Goal: Task Accomplishment & Management: Complete application form

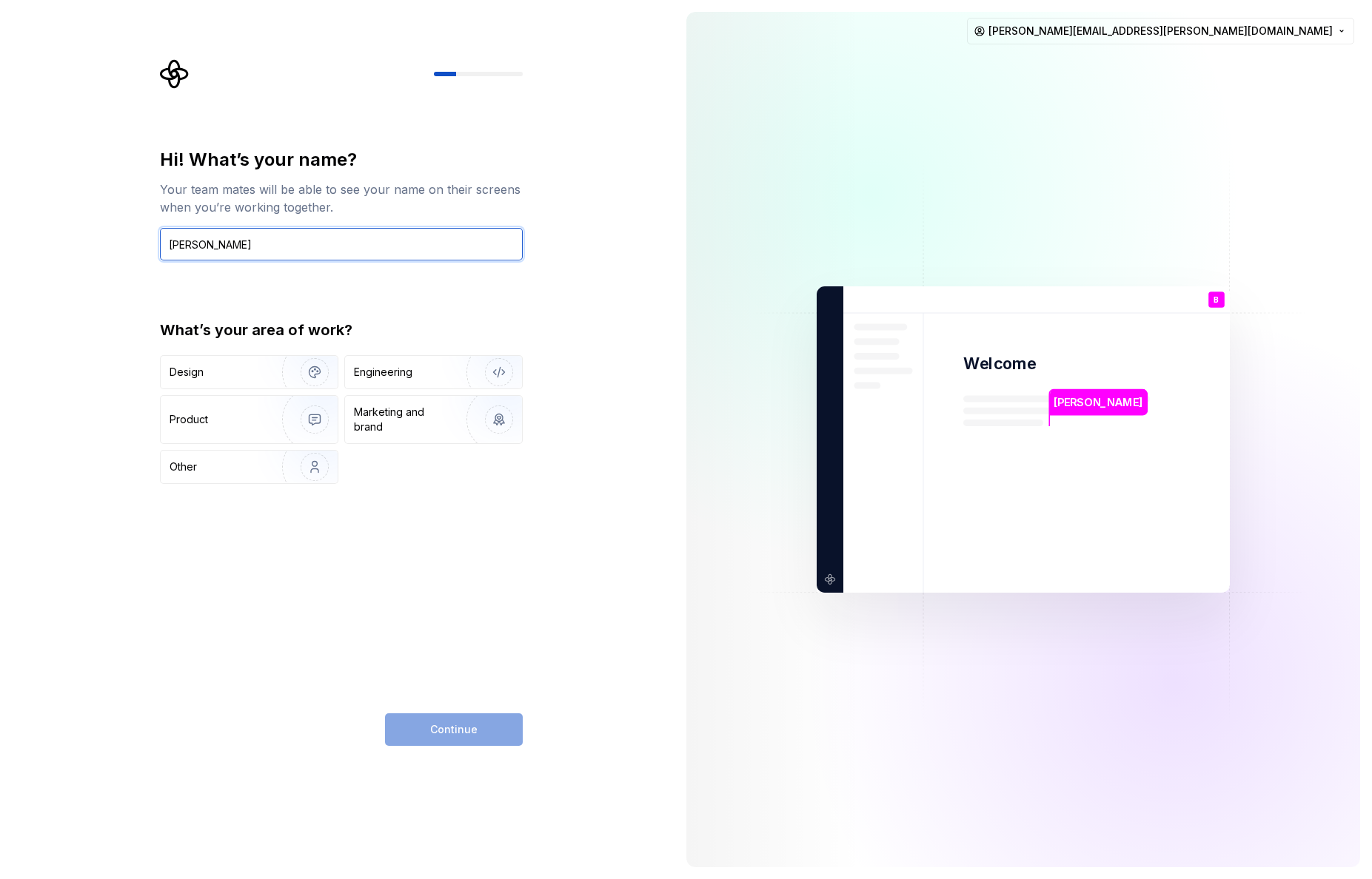
type input "[PERSON_NAME]"
click at [65, 252] on div "Hi! What’s your name? Your team mates will be able to see your name on their sc…" at bounding box center [337, 439] width 674 height 879
click at [227, 366] on div "Design" at bounding box center [216, 372] width 93 height 15
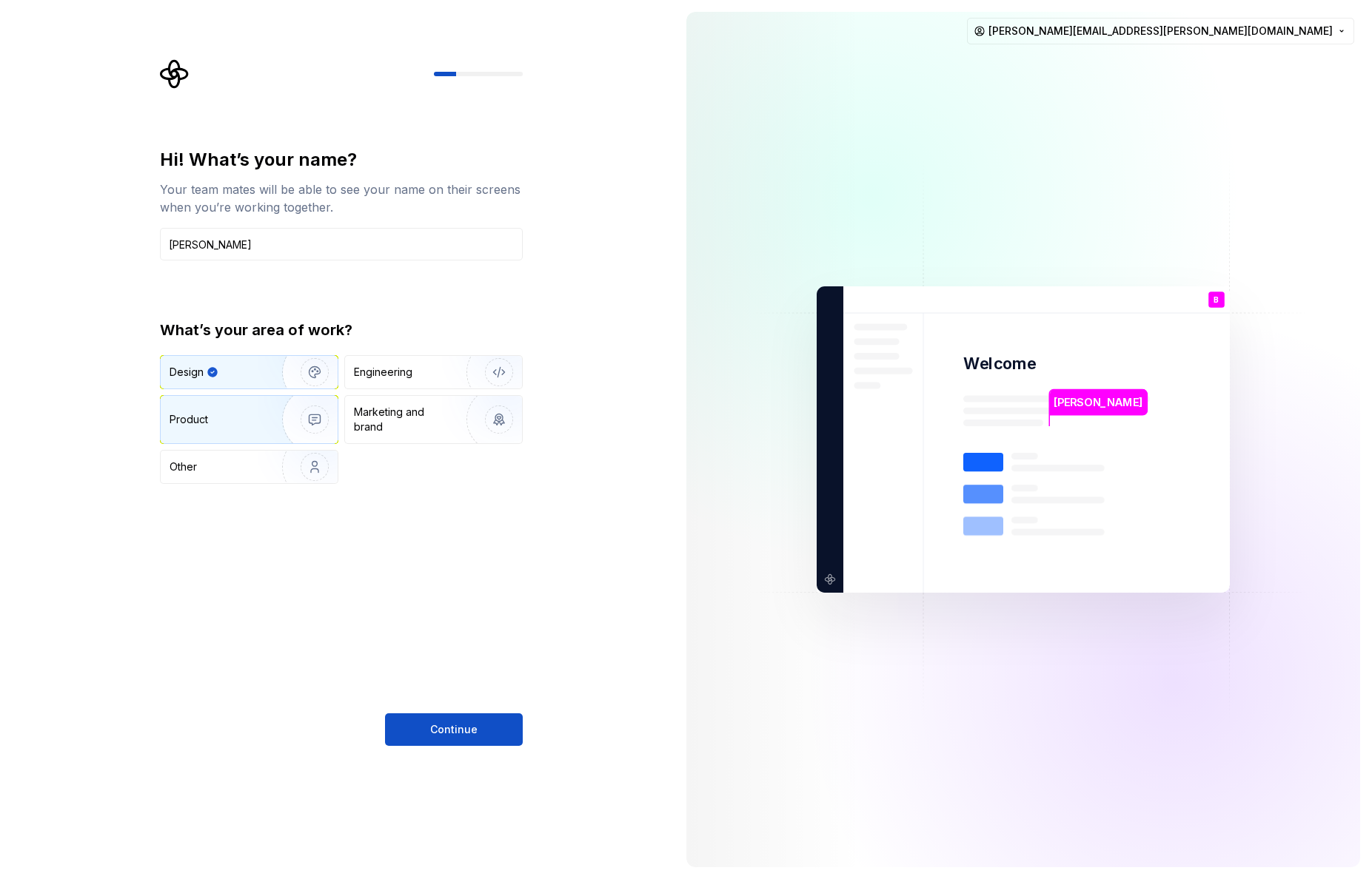
click at [247, 418] on div "Product" at bounding box center [218, 419] width 98 height 15
click at [259, 375] on img "button" at bounding box center [305, 372] width 95 height 99
click at [483, 733] on button "Continue" at bounding box center [454, 729] width 138 height 33
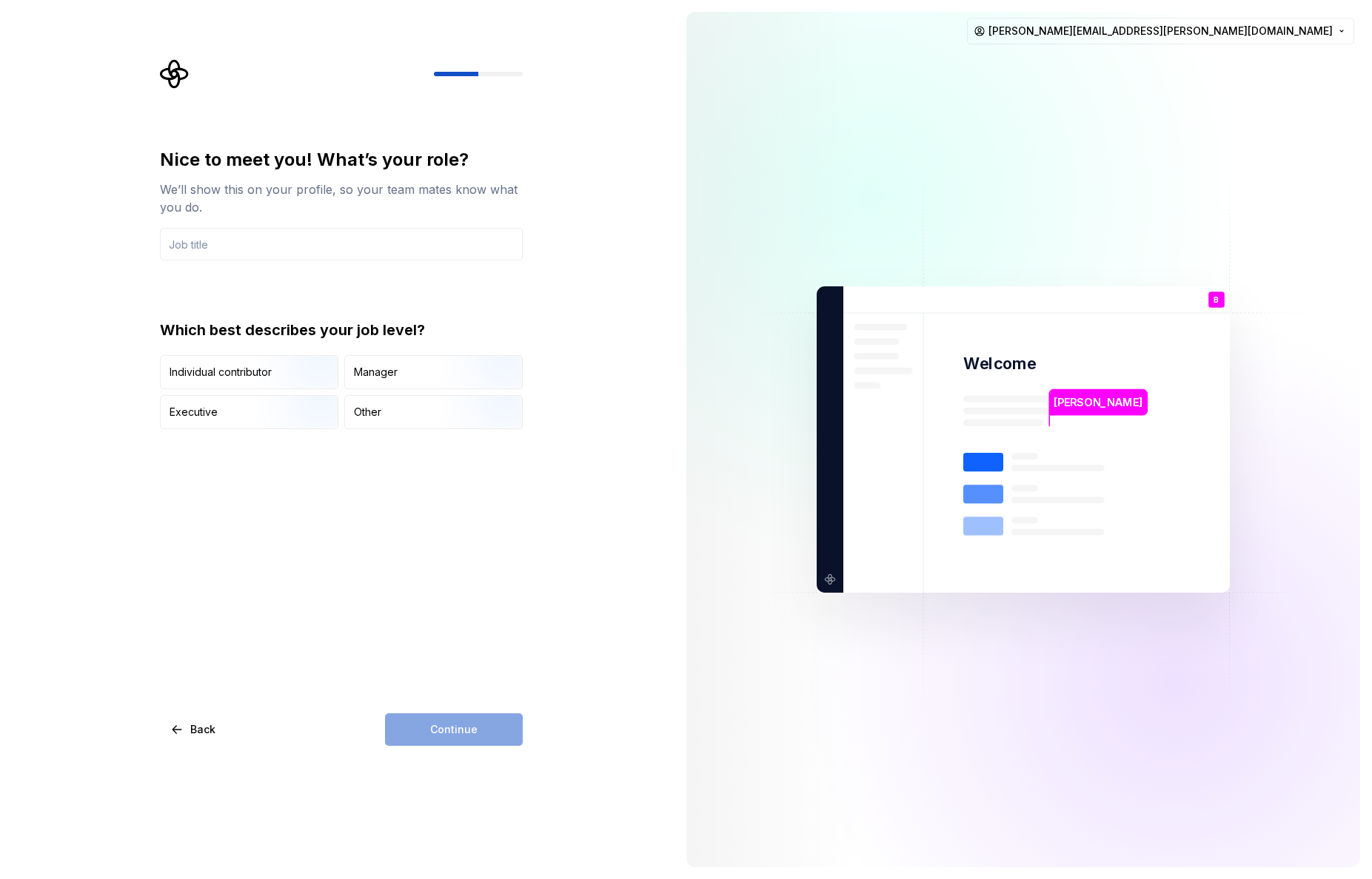
click at [324, 500] on div "Nice to meet you! What’s your role? We’ll show this on your profile, so your te…" at bounding box center [341, 447] width 363 height 598
drag, startPoint x: 405, startPoint y: 379, endPoint x: 430, endPoint y: 449, distance: 74.3
click at [405, 379] on div "Manager" at bounding box center [433, 371] width 177 height 33
click at [471, 737] on div "Continue" at bounding box center [454, 729] width 138 height 33
click at [256, 419] on img "button" at bounding box center [302, 430] width 95 height 99
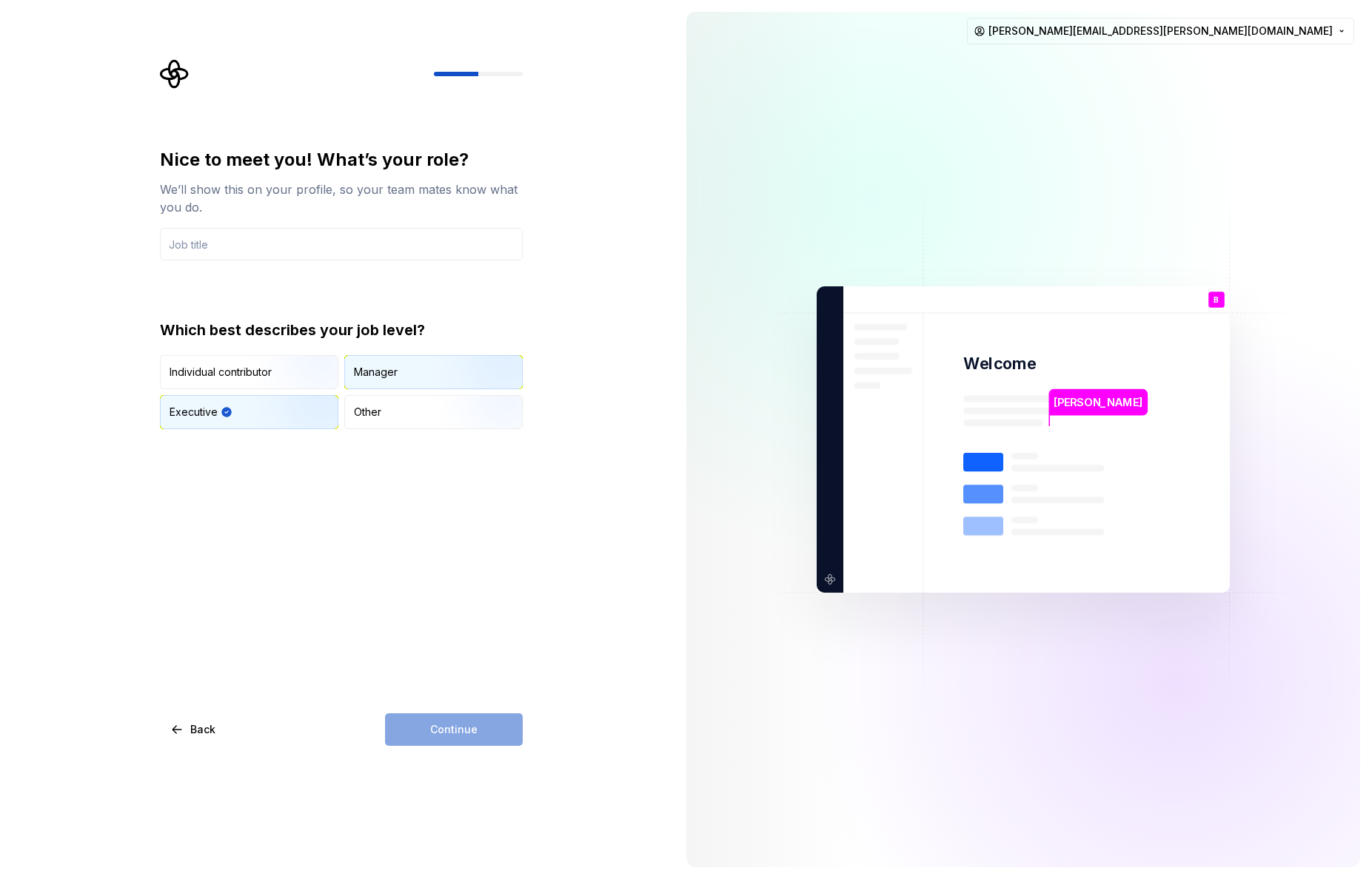
click at [392, 371] on div "Manager" at bounding box center [376, 372] width 44 height 15
click at [239, 251] on input "text" at bounding box center [341, 244] width 363 height 33
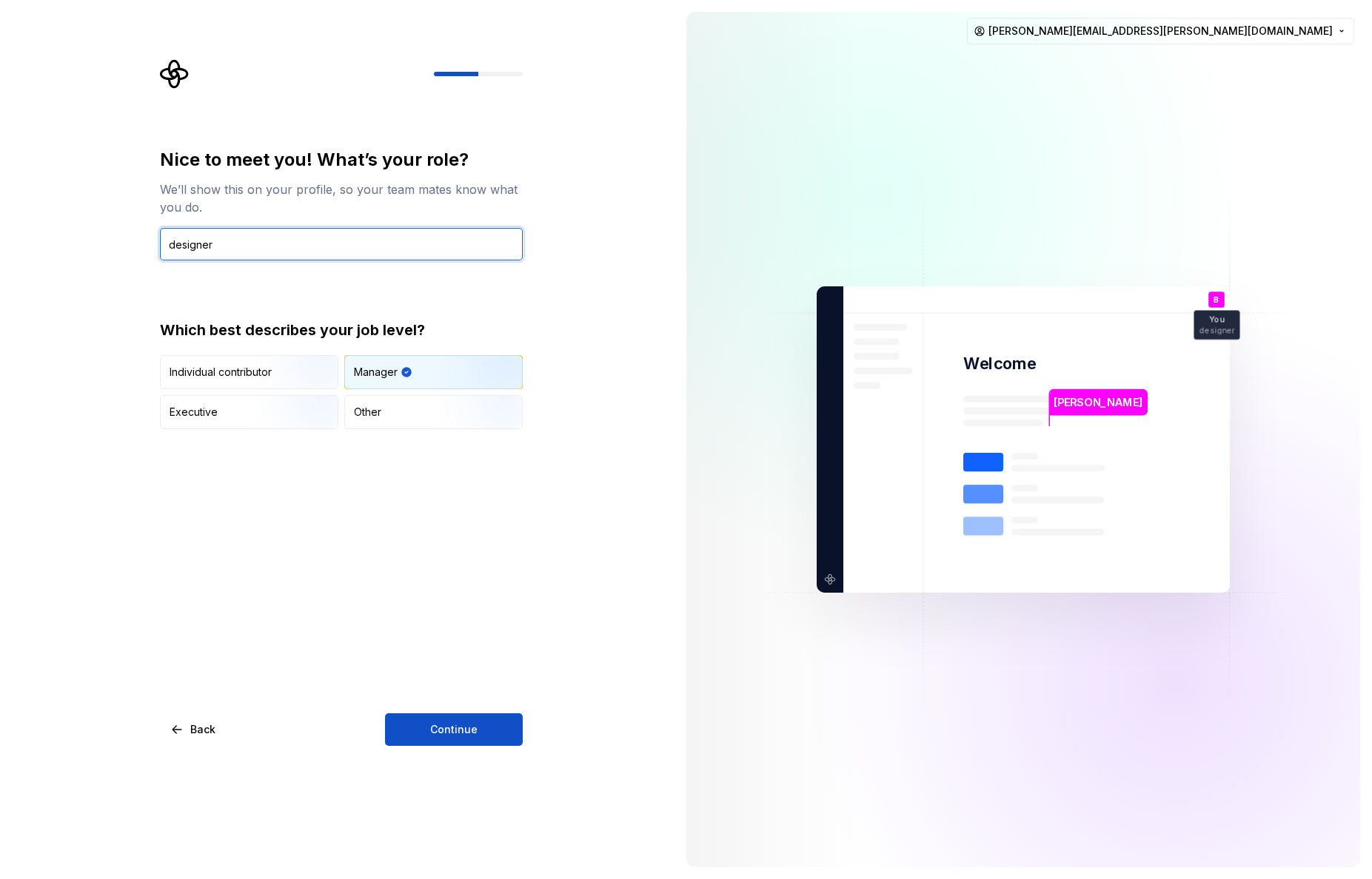
type input "designer"
click at [416, 527] on div "Nice to meet you! What’s your role? We’ll show this on your profile, so your te…" at bounding box center [341, 447] width 363 height 598
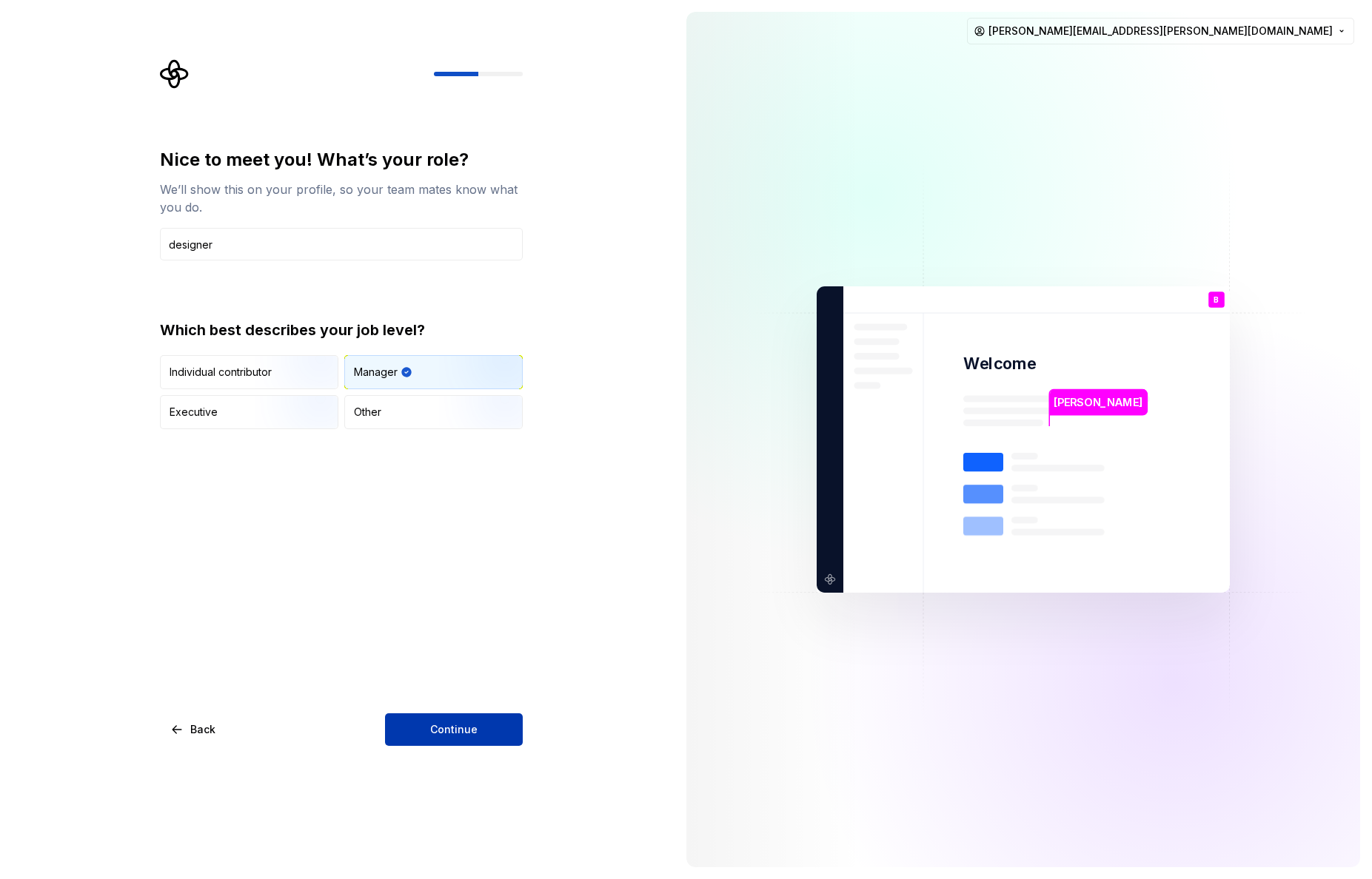
click at [449, 724] on span "Continue" at bounding box center [454, 729] width 48 height 15
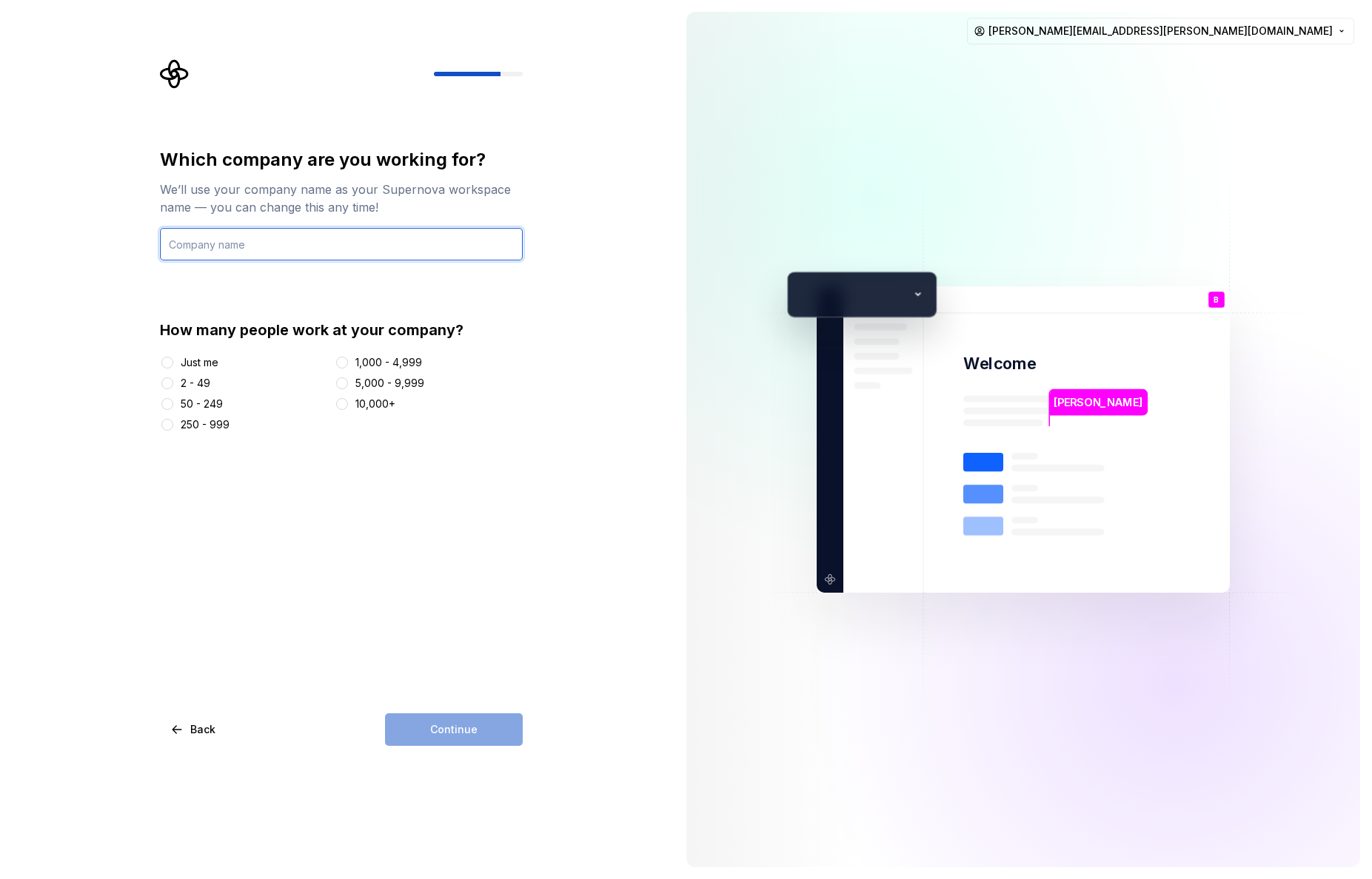
click at [356, 253] on input "text" at bounding box center [341, 244] width 363 height 33
type input "Voov"
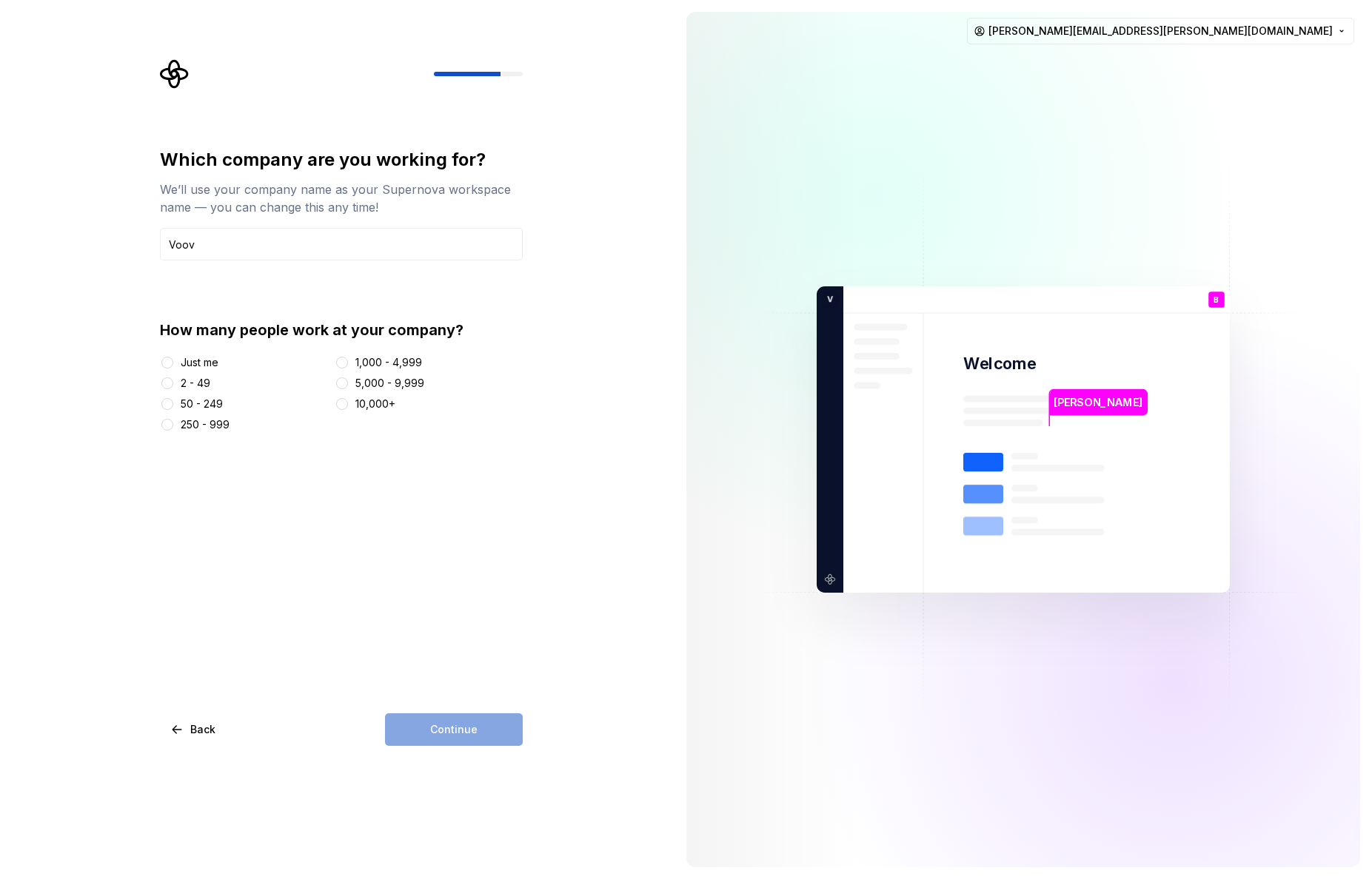
click at [376, 477] on div "Which company are you working for? We’ll use your company name as your Supernov…" at bounding box center [341, 447] width 363 height 598
click at [186, 385] on div "2 - 49" at bounding box center [195, 383] width 29 height 15
click at [173, 385] on button "2 - 49" at bounding box center [167, 383] width 12 height 12
click at [467, 725] on span "Continue" at bounding box center [454, 729] width 48 height 15
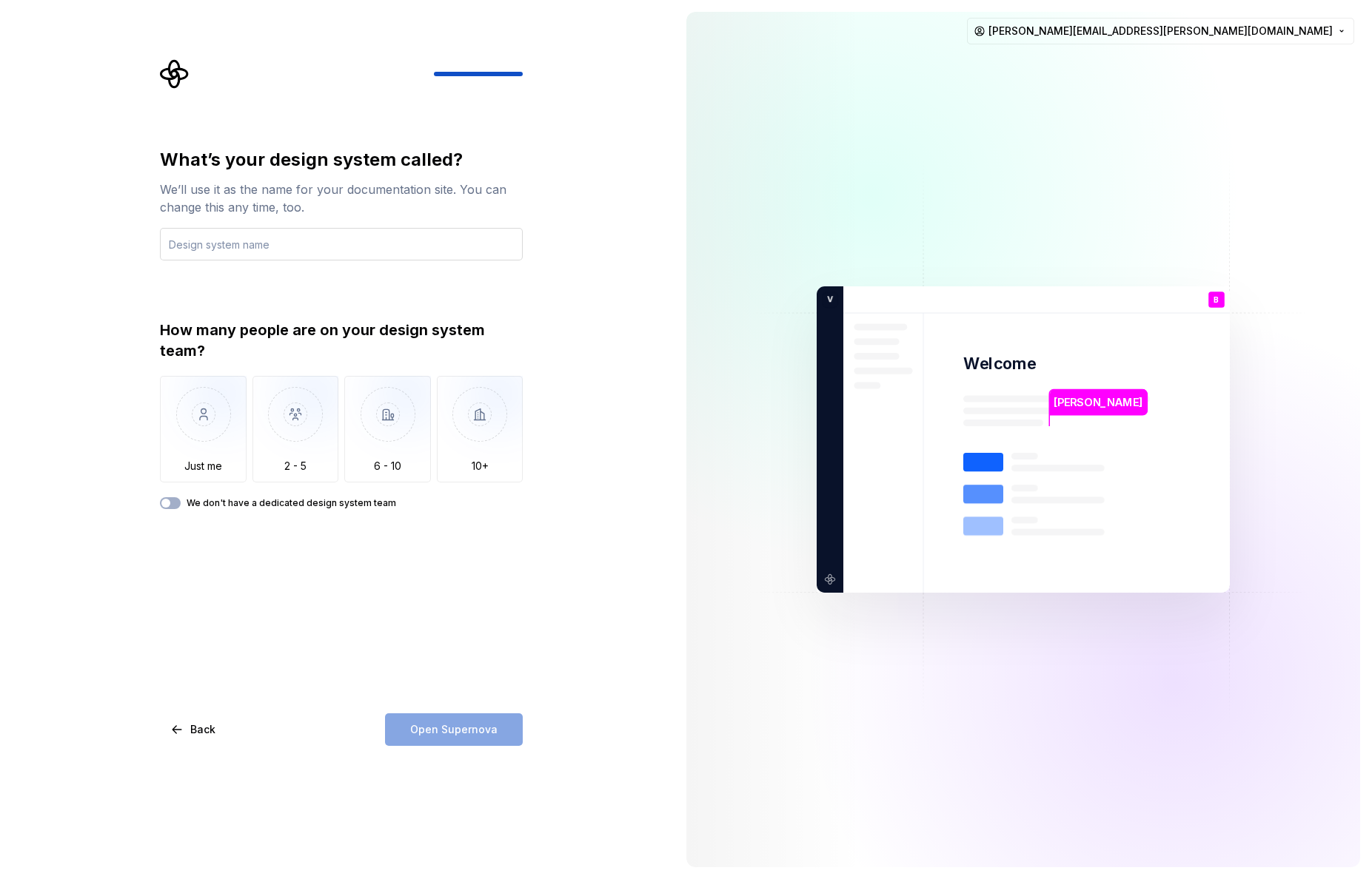
click at [183, 247] on input "text" at bounding box center [341, 244] width 363 height 33
type input "Voov DS"
click at [204, 425] on img "button" at bounding box center [203, 426] width 87 height 99
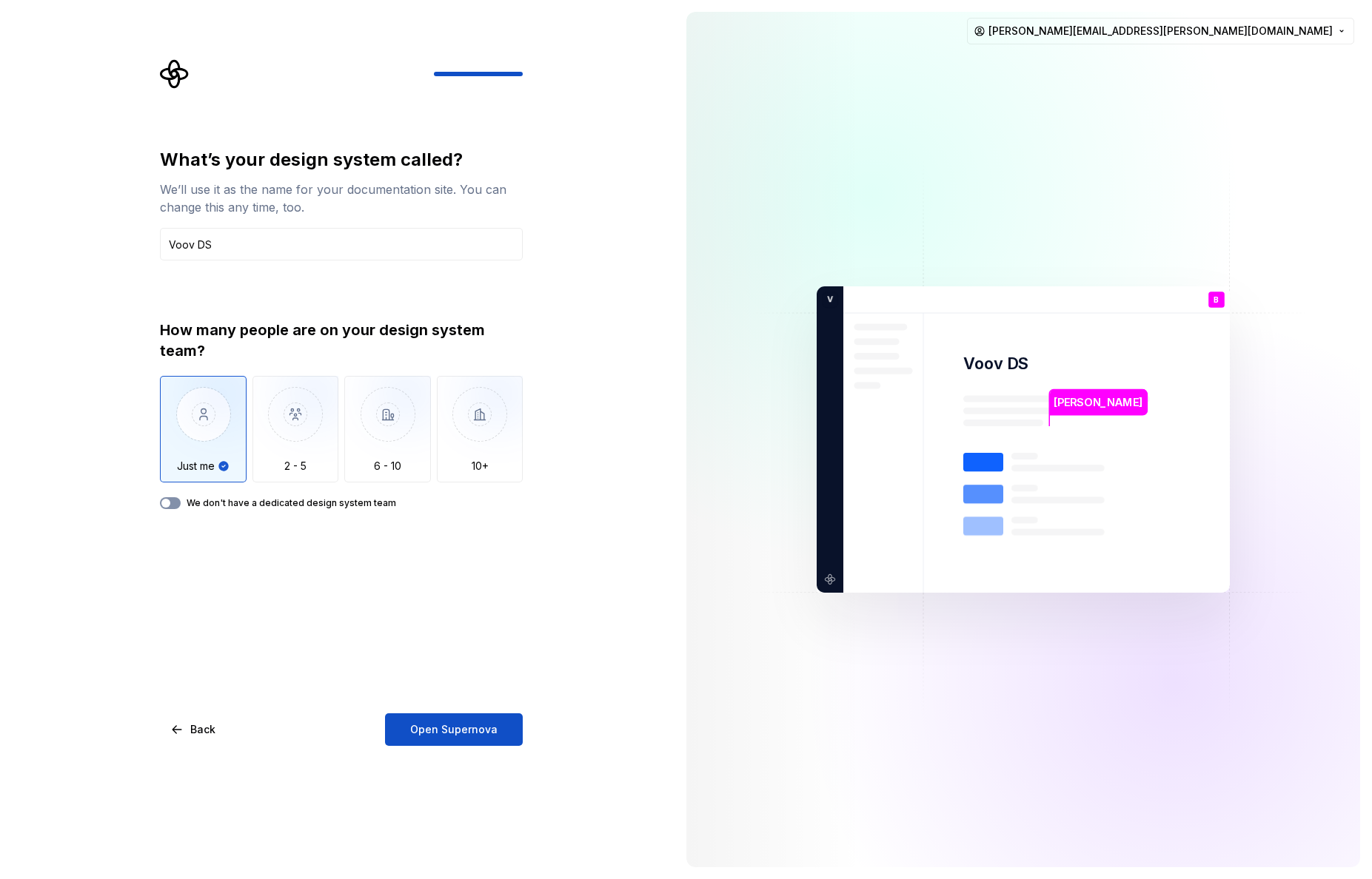
click at [177, 505] on button "We don't have a dedicated design system team" at bounding box center [170, 503] width 21 height 12
click at [447, 737] on button "Open Supernova" at bounding box center [454, 729] width 138 height 33
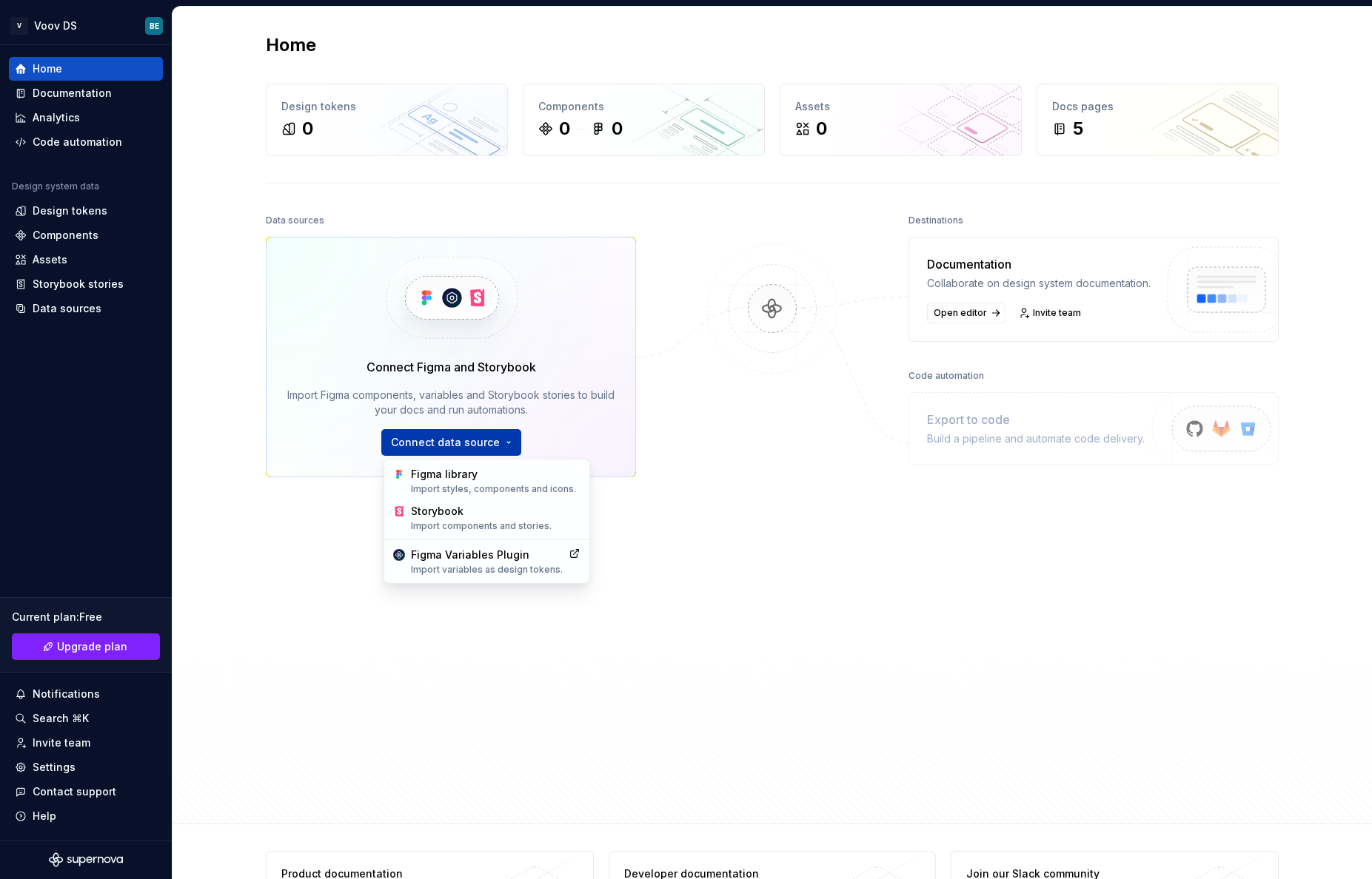
click at [426, 446] on html "V Voov DS BE Home Documentation Analytics Code automation Design system data De…" at bounding box center [686, 439] width 1372 height 879
click at [453, 560] on div "Figma Variables Plugin Import variables as design tokens." at bounding box center [486, 561] width 152 height 28
click at [441, 440] on html "V Voov DS BE Home Documentation Analytics Code automation Design system data De…" at bounding box center [686, 439] width 1372 height 879
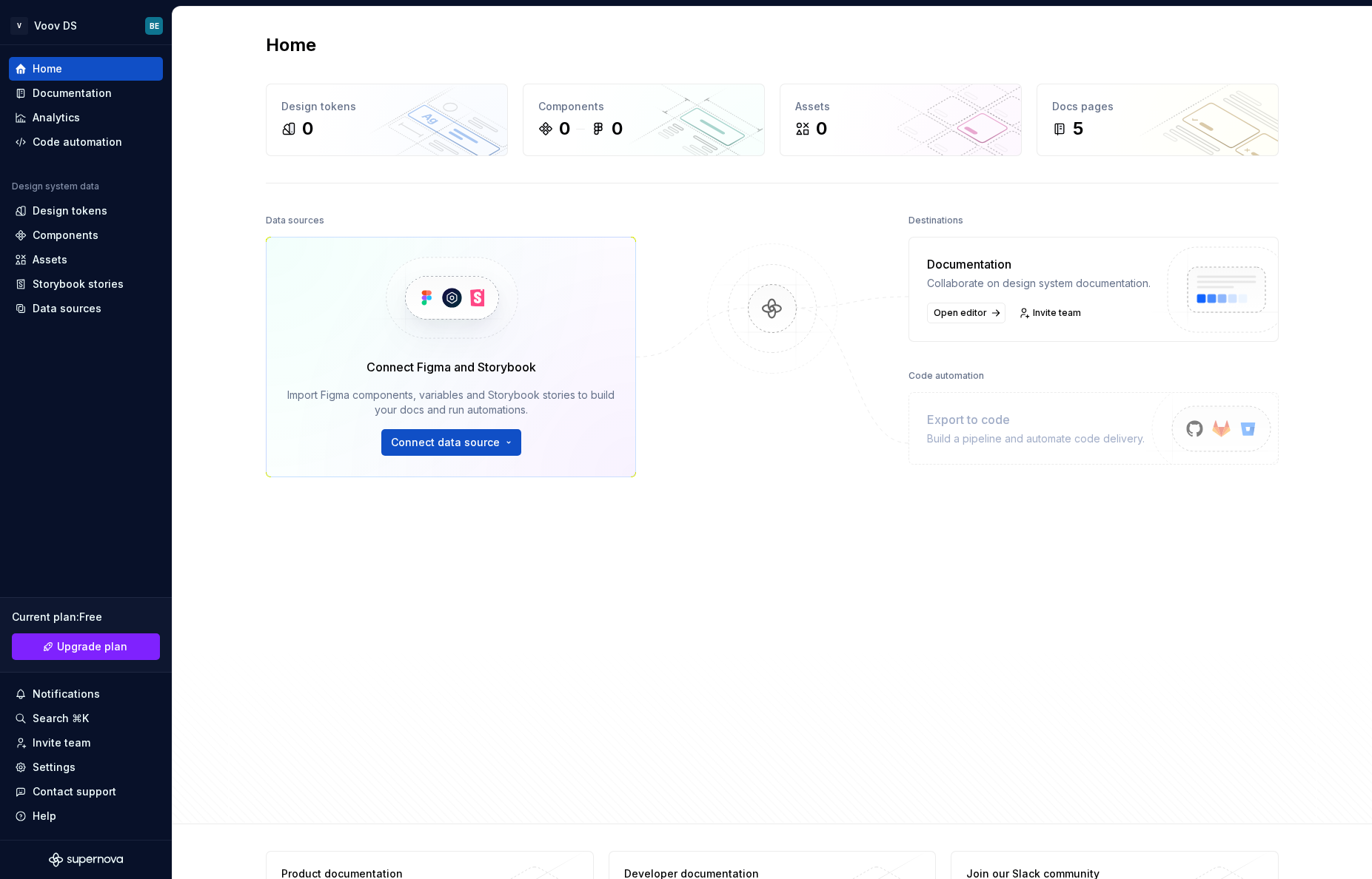
drag, startPoint x: 746, startPoint y: 425, endPoint x: 811, endPoint y: 369, distance: 85.8
click at [749, 422] on html "V Voov DS BE Home Documentation Analytics Code automation Design system data De…" at bounding box center [686, 439] width 1372 height 879
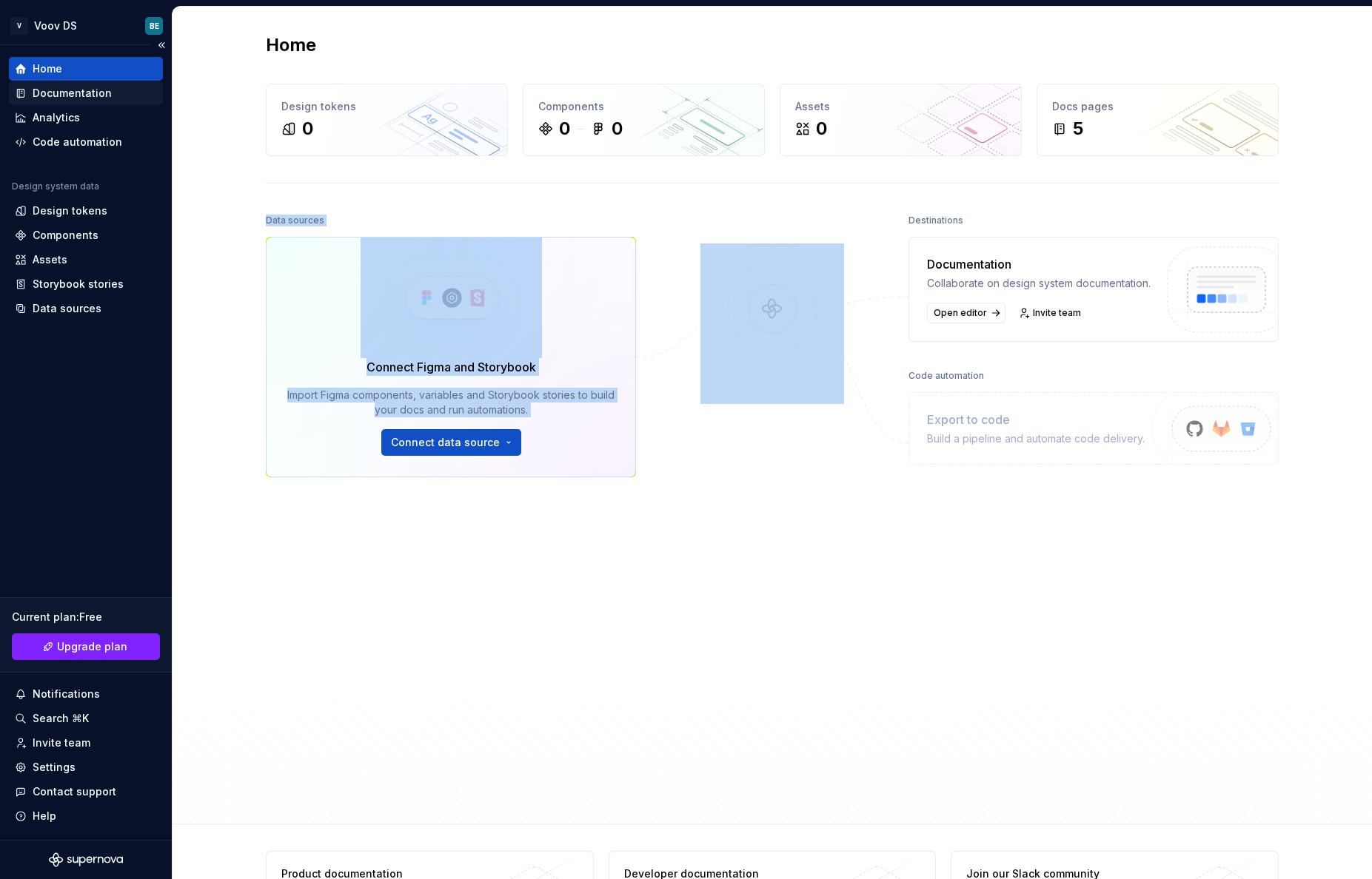
click at [55, 100] on div "Documentation" at bounding box center [72, 93] width 80 height 15
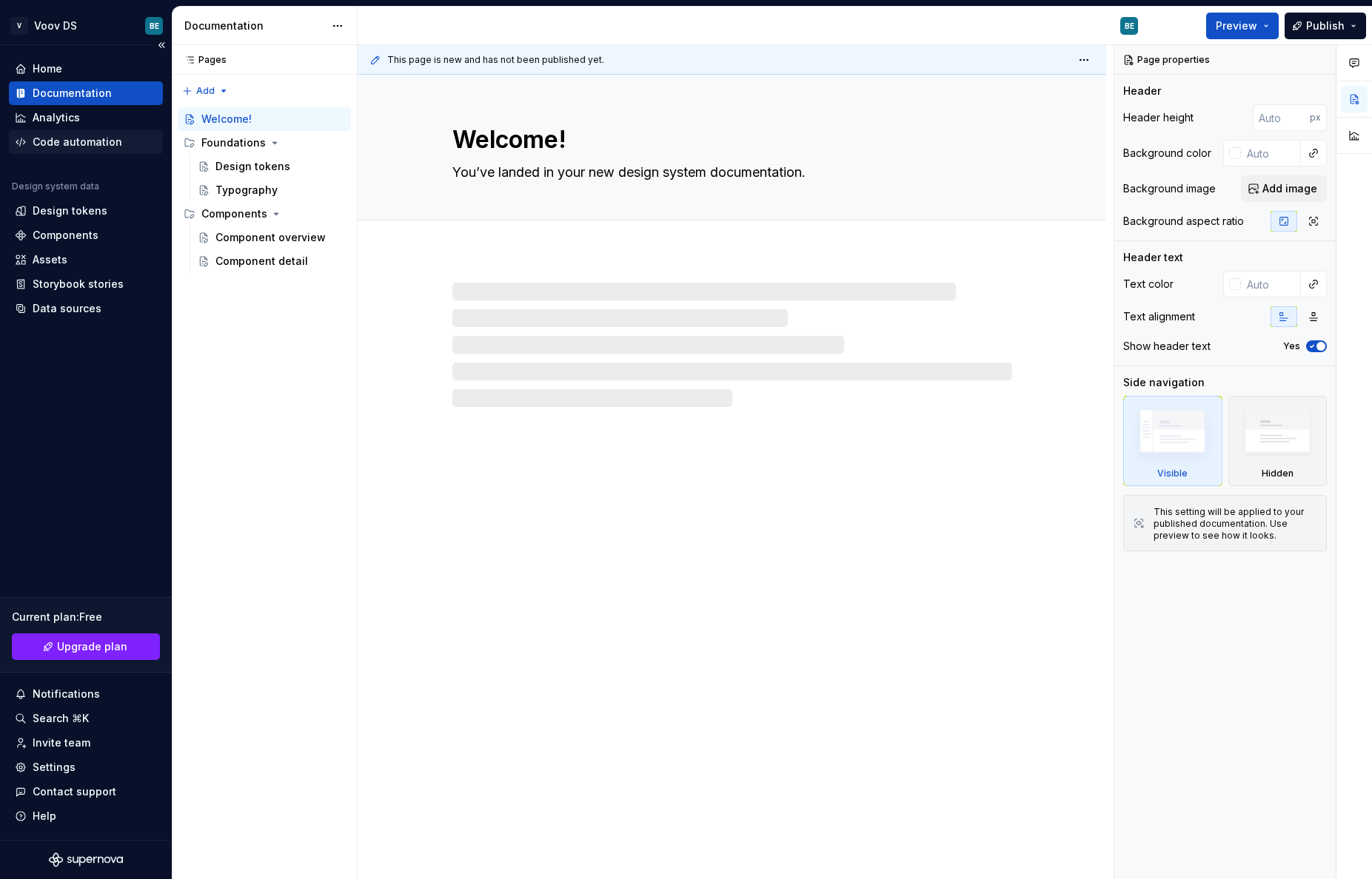
type textarea "*"
click at [42, 211] on div "Design tokens" at bounding box center [70, 211] width 75 height 15
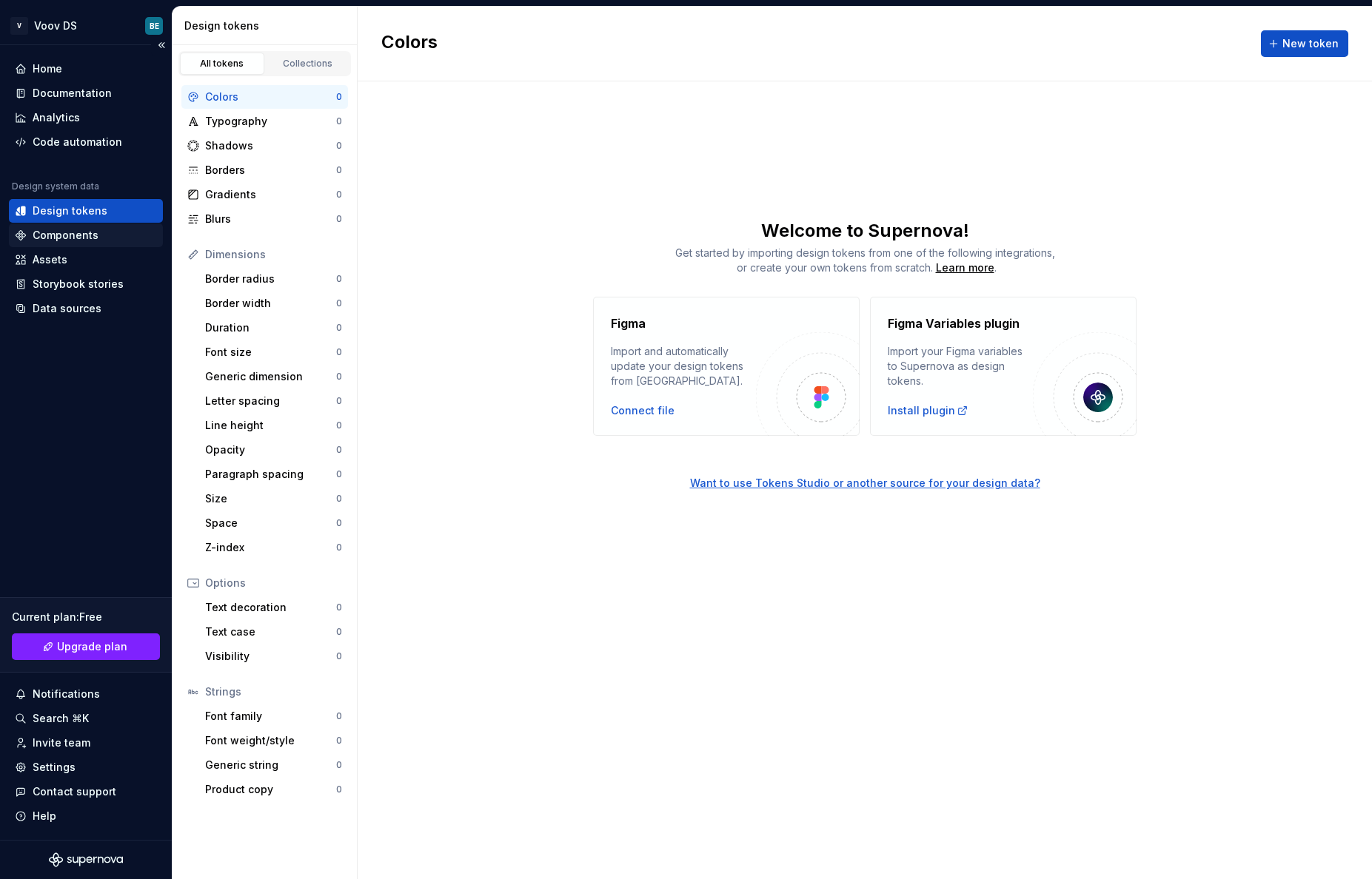
click at [57, 232] on div "Components" at bounding box center [65, 235] width 66 height 15
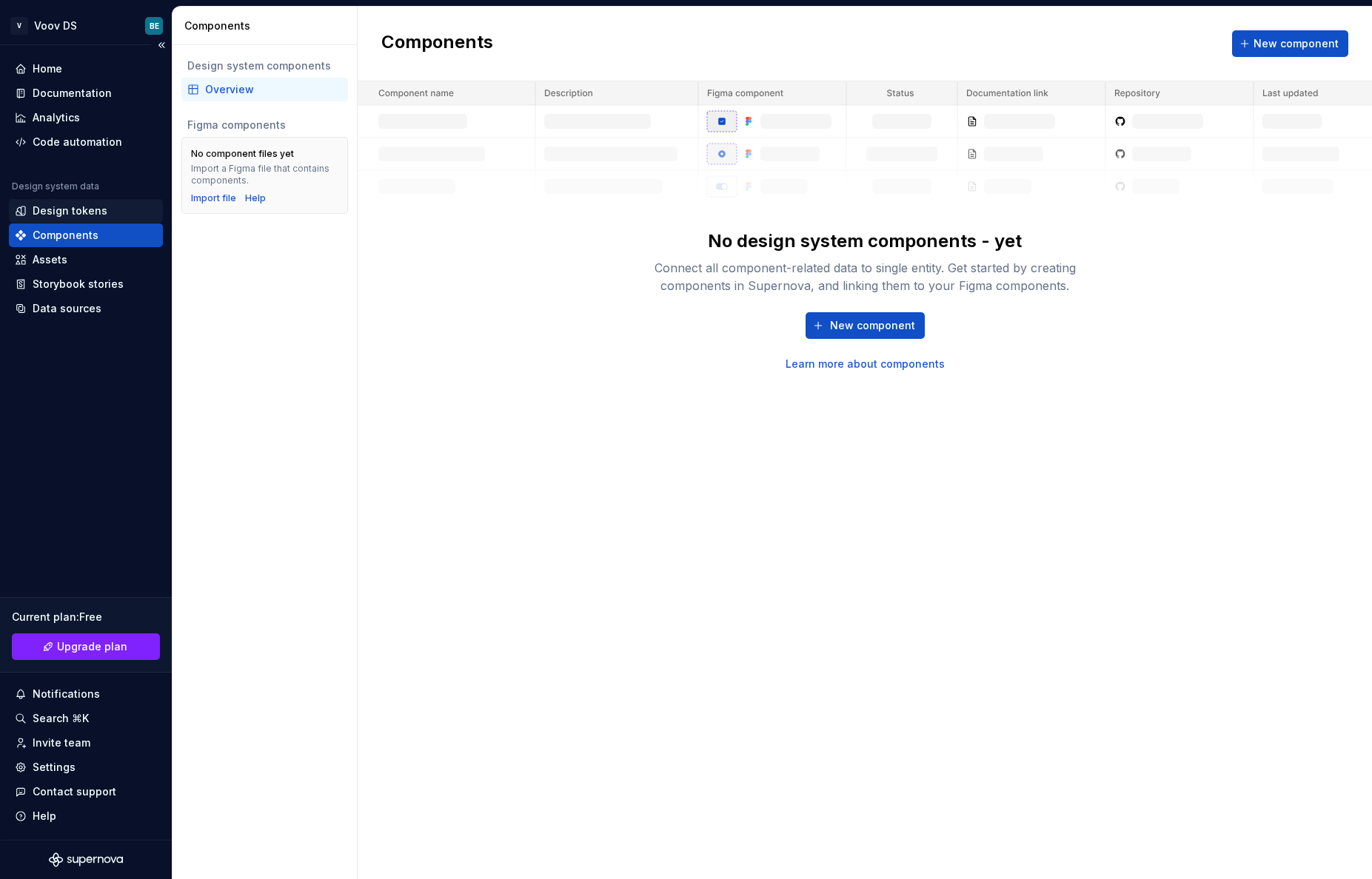
click at [62, 216] on div "Design tokens" at bounding box center [70, 211] width 75 height 15
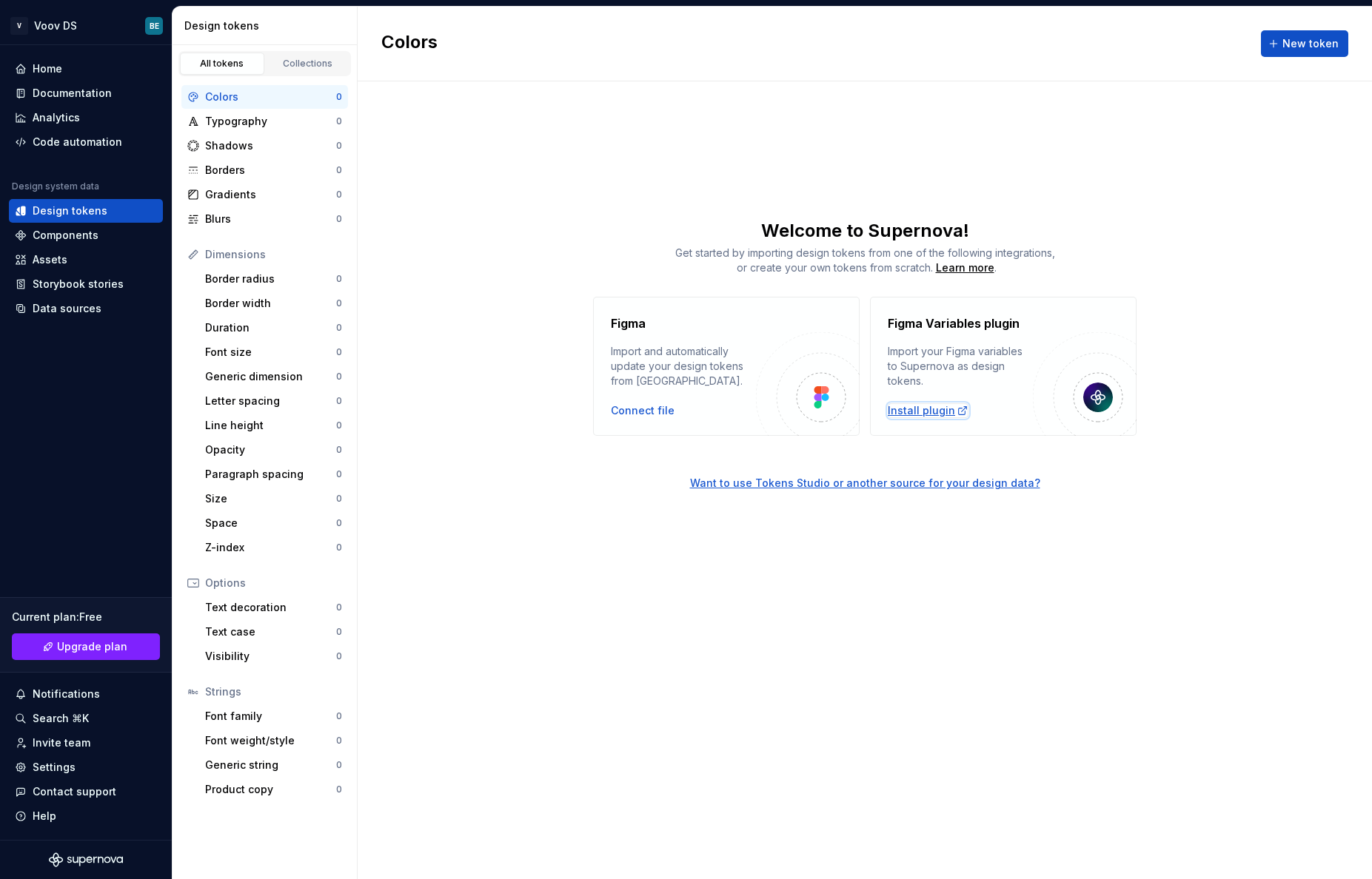
click at [914, 410] on div "Install plugin" at bounding box center [927, 410] width 80 height 15
click at [103, 284] on div "Storybook stories" at bounding box center [78, 284] width 91 height 15
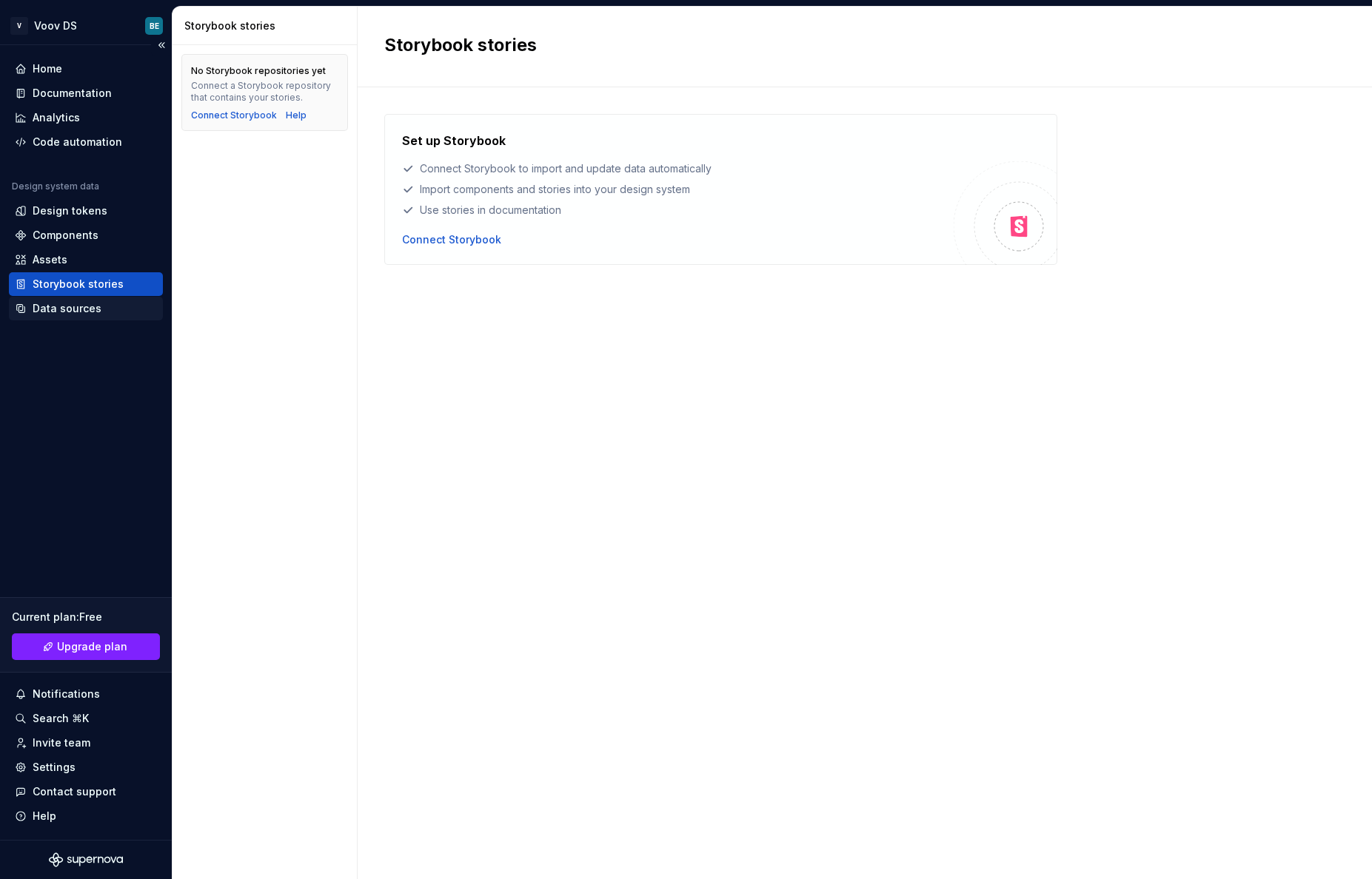
click at [58, 309] on div "Data sources" at bounding box center [67, 309] width 69 height 15
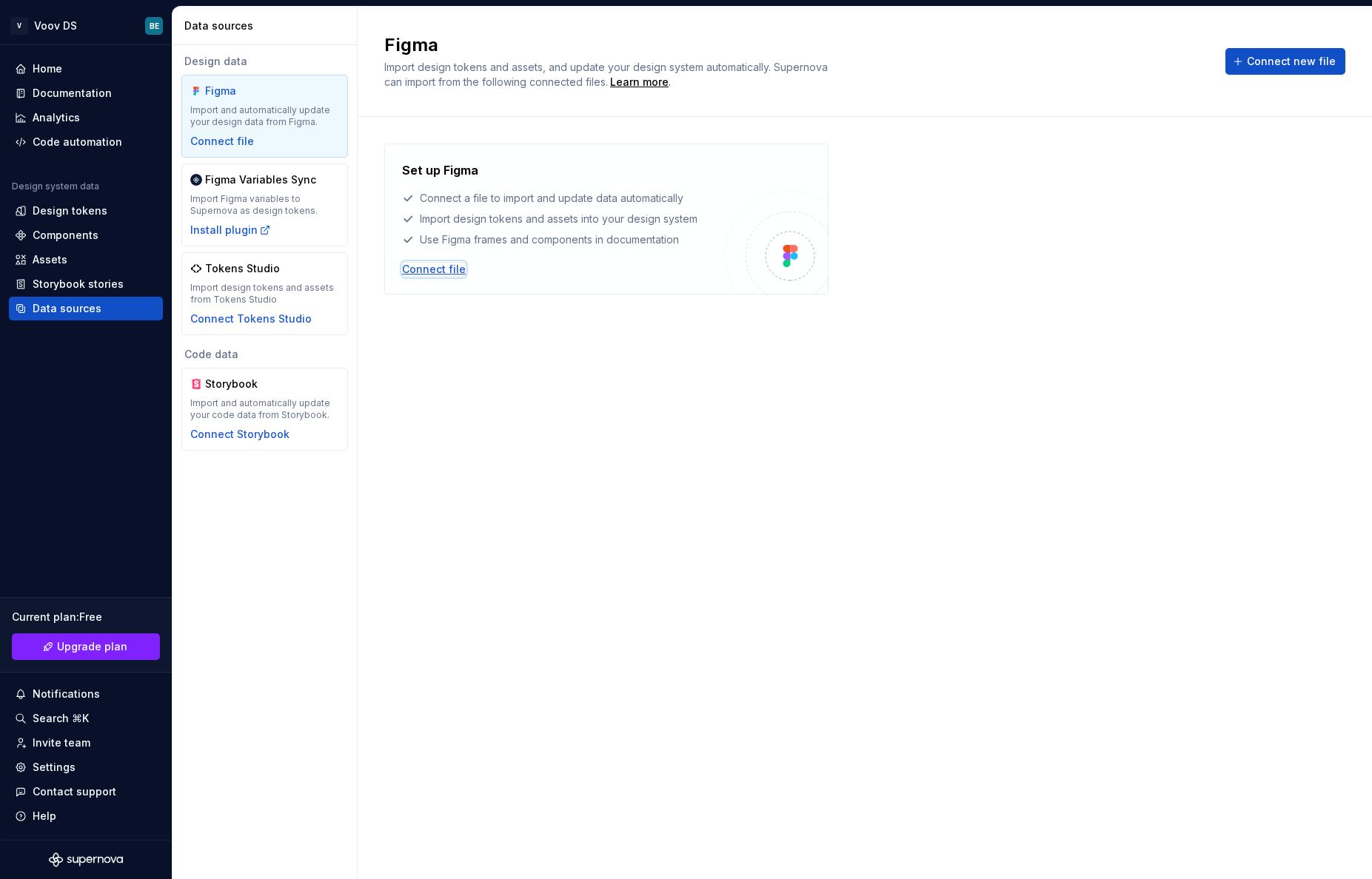
click at [432, 270] on div "Connect file" at bounding box center [434, 269] width 64 height 15
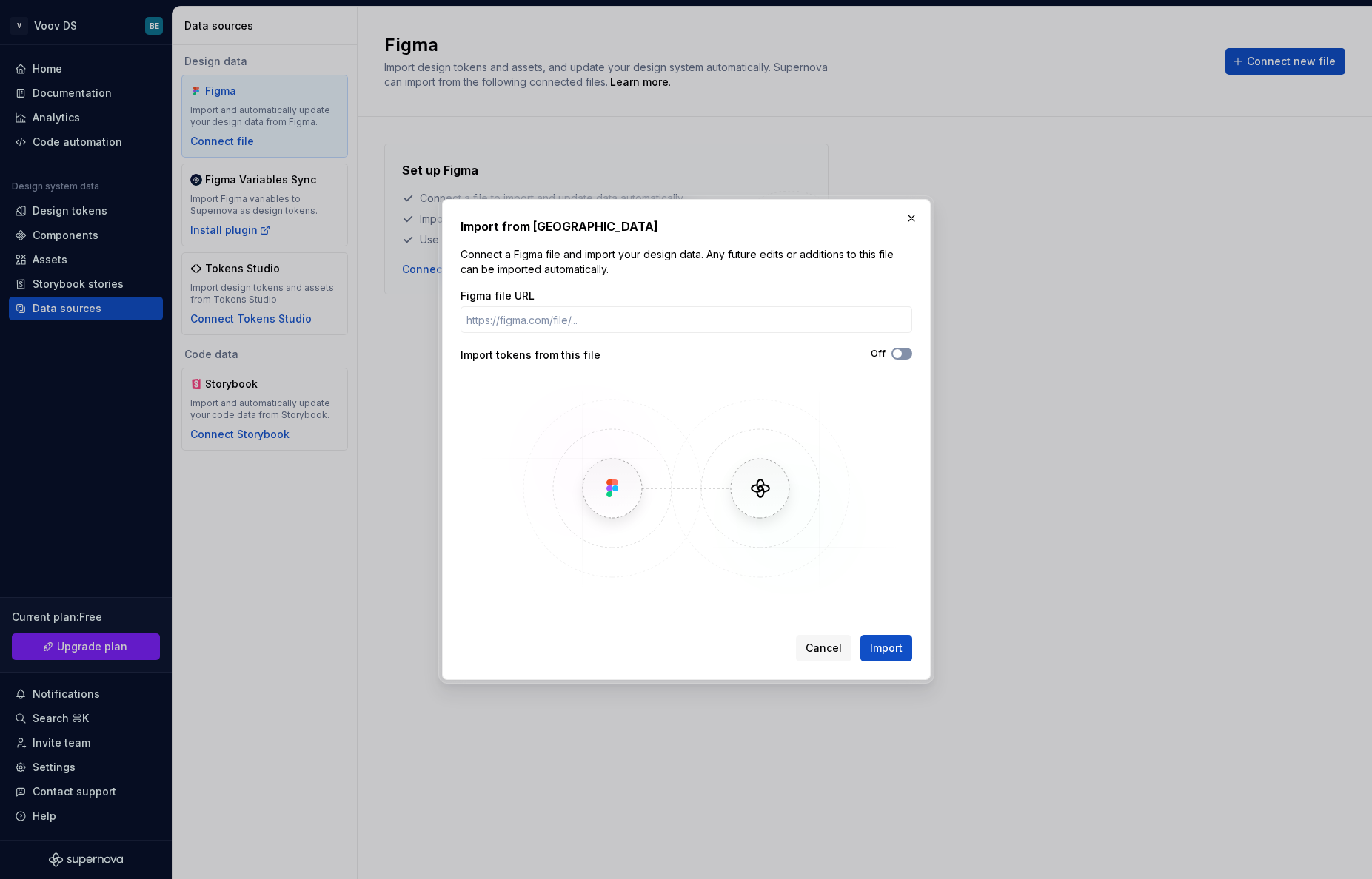
click at [907, 356] on button "Off" at bounding box center [902, 353] width 21 height 12
paste input "[URL][DOMAIN_NAME]"
drag, startPoint x: 620, startPoint y: 314, endPoint x: 263, endPoint y: 302, distance: 357.2
click at [461, 306] on input "[URL][DOMAIN_NAME]" at bounding box center [686, 319] width 451 height 26
type input "[URL][DOMAIN_NAME]"
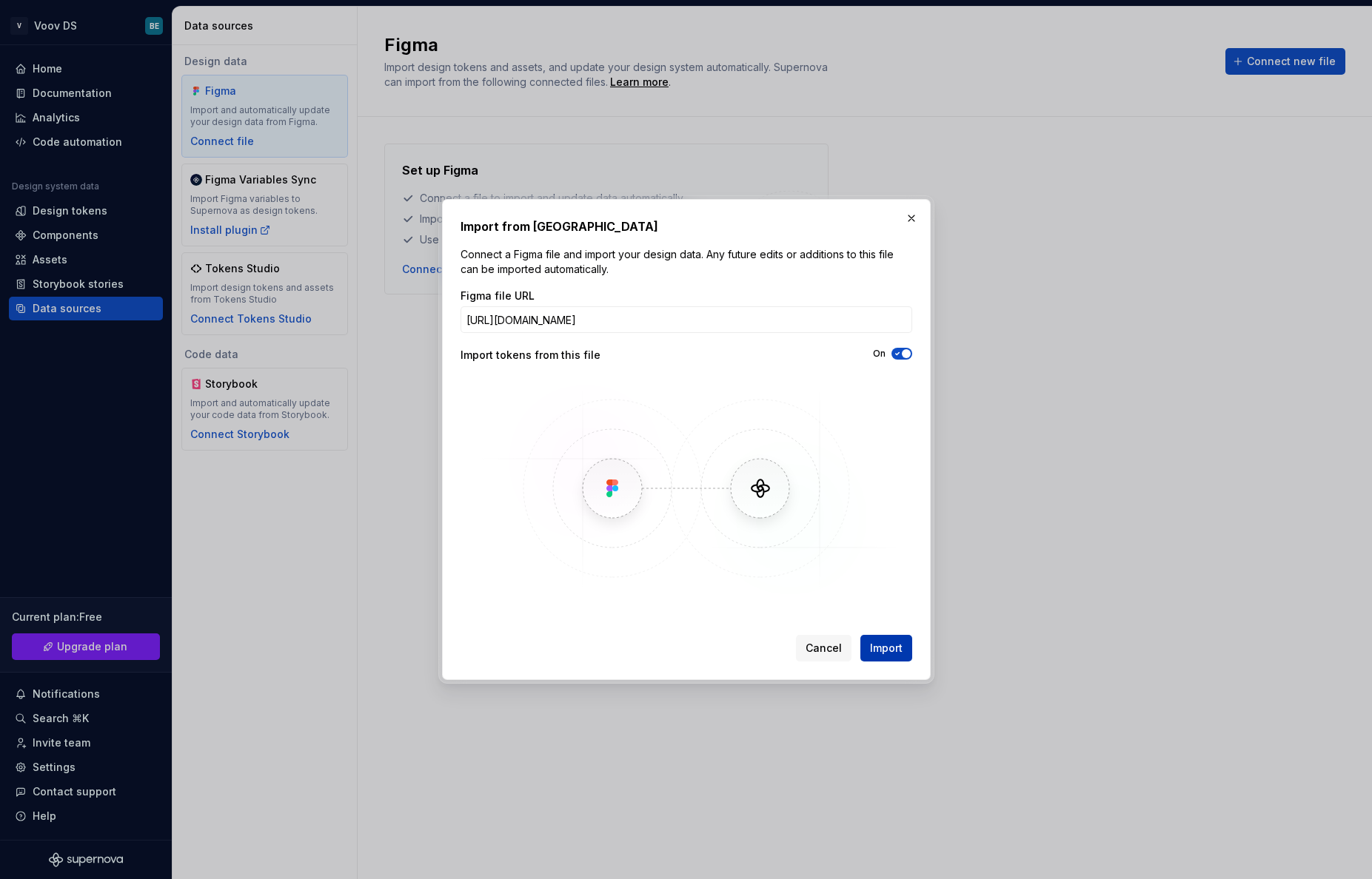
click at [880, 647] on span "Import" at bounding box center [886, 648] width 33 height 15
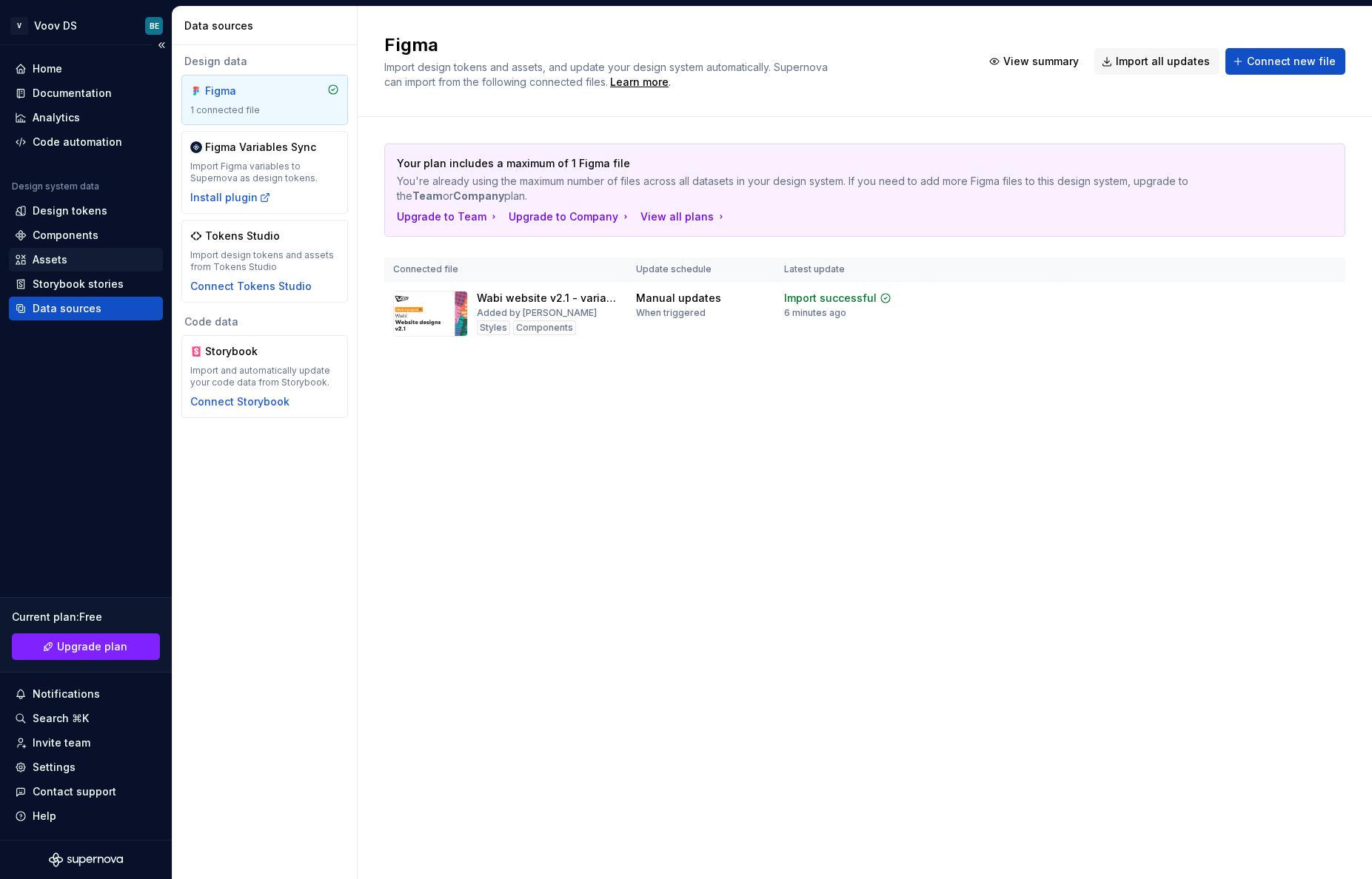
click at [49, 259] on div "Assets" at bounding box center [50, 259] width 35 height 15
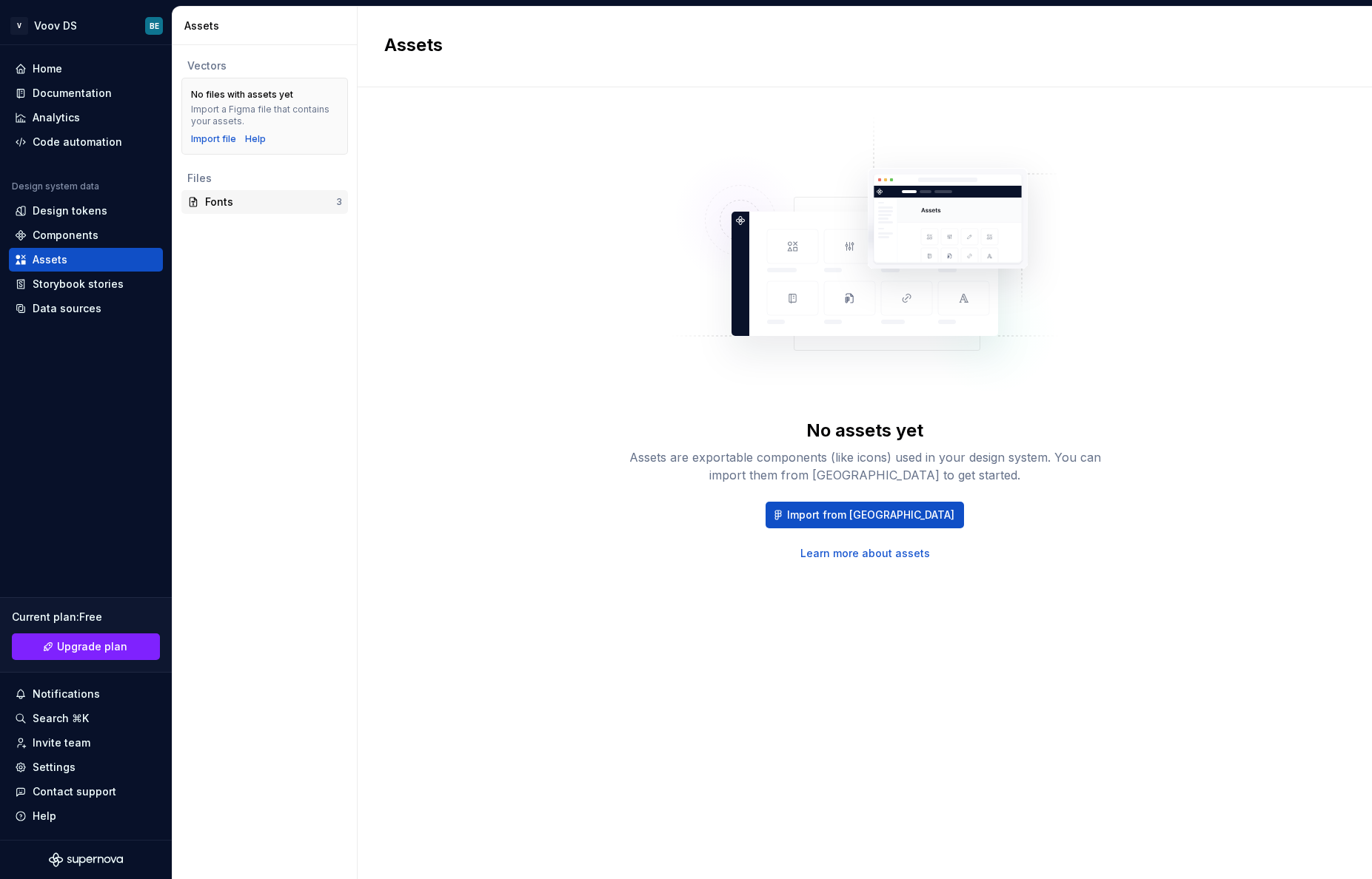
click at [216, 199] on div "Fonts" at bounding box center [271, 202] width 131 height 15
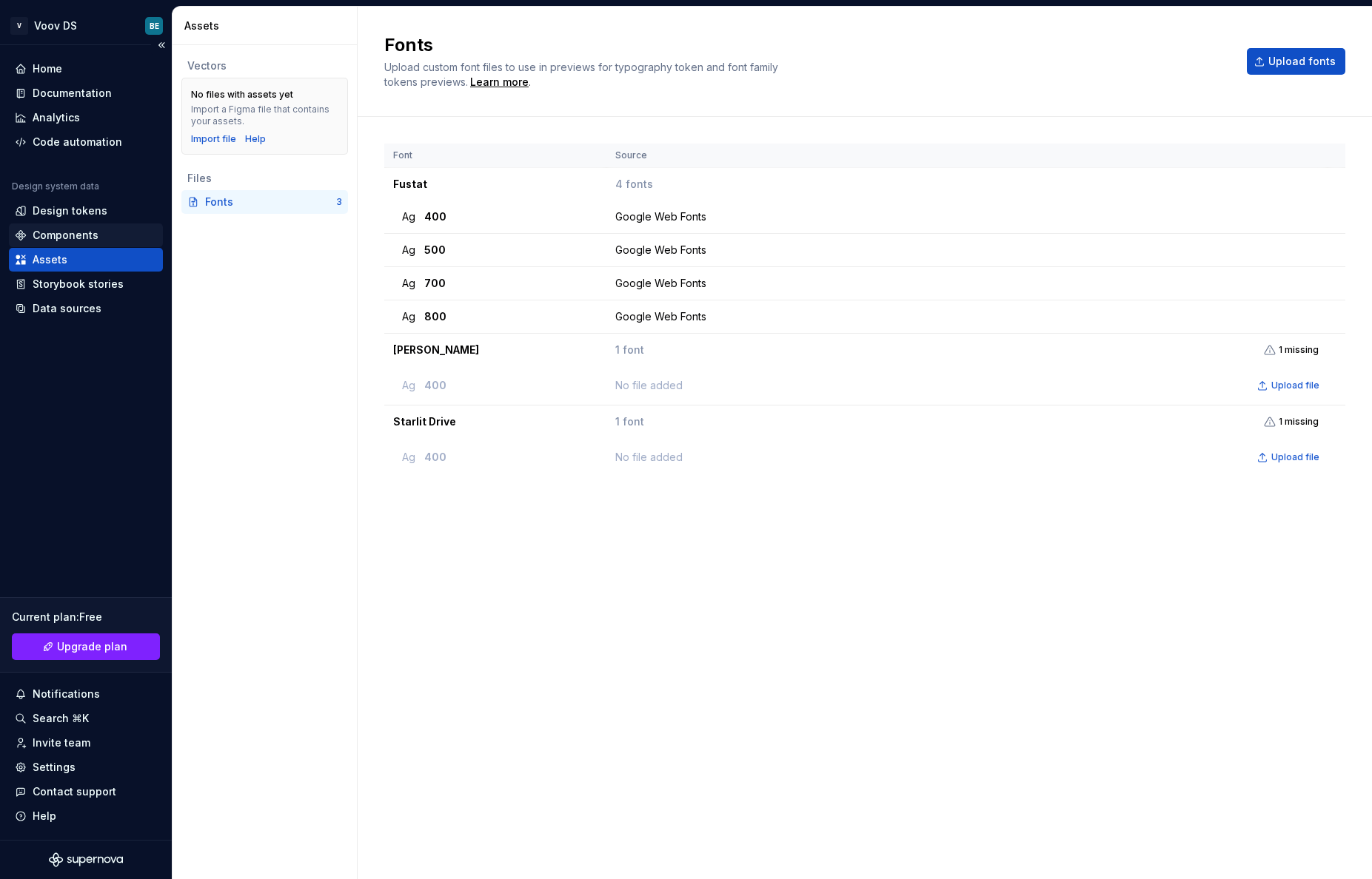
click at [53, 236] on div "Components" at bounding box center [65, 235] width 66 height 15
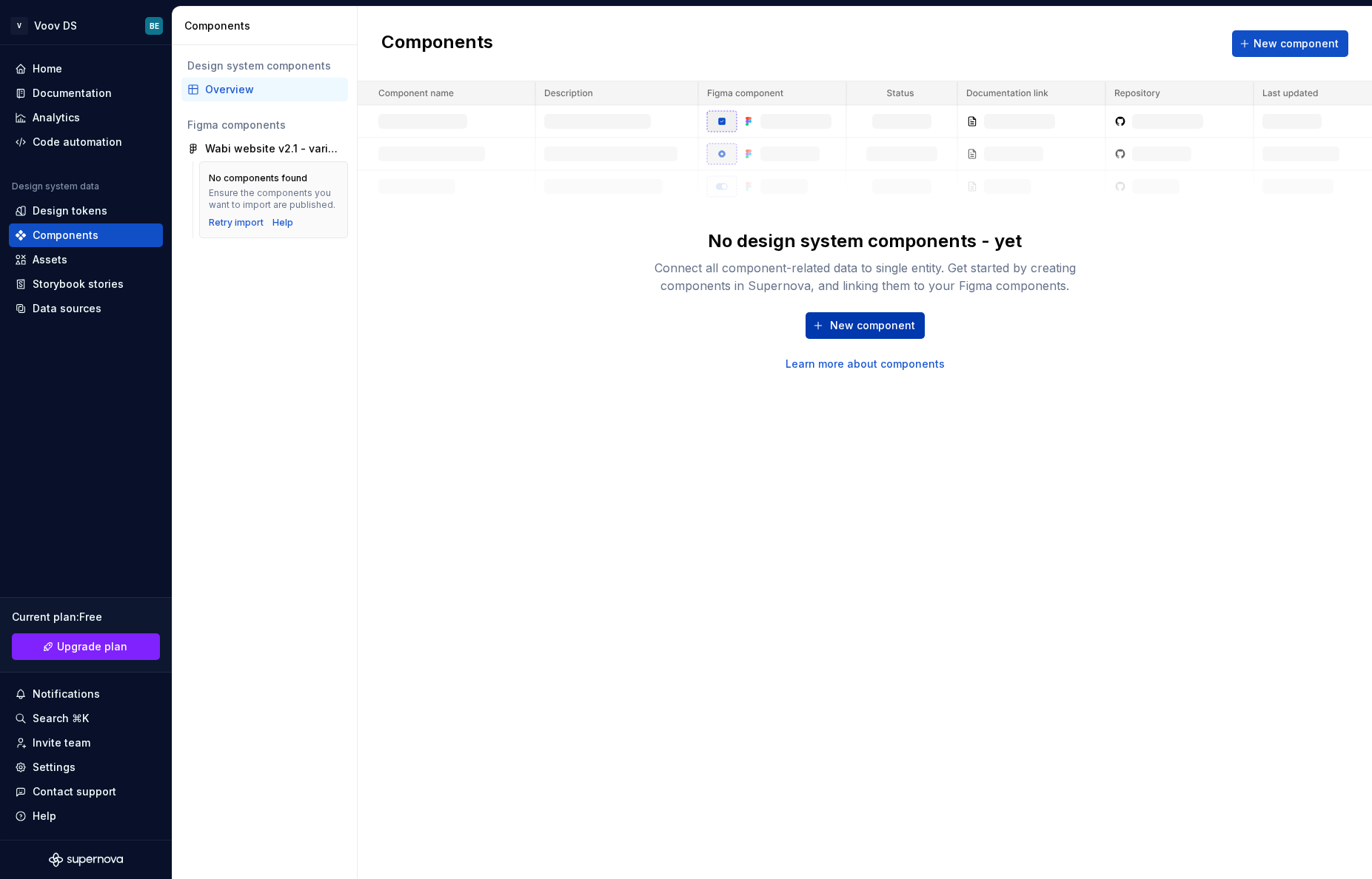
click at [856, 313] on div "New component Learn more about components" at bounding box center [864, 342] width 474 height 59
click at [859, 328] on span "New component" at bounding box center [872, 325] width 85 height 15
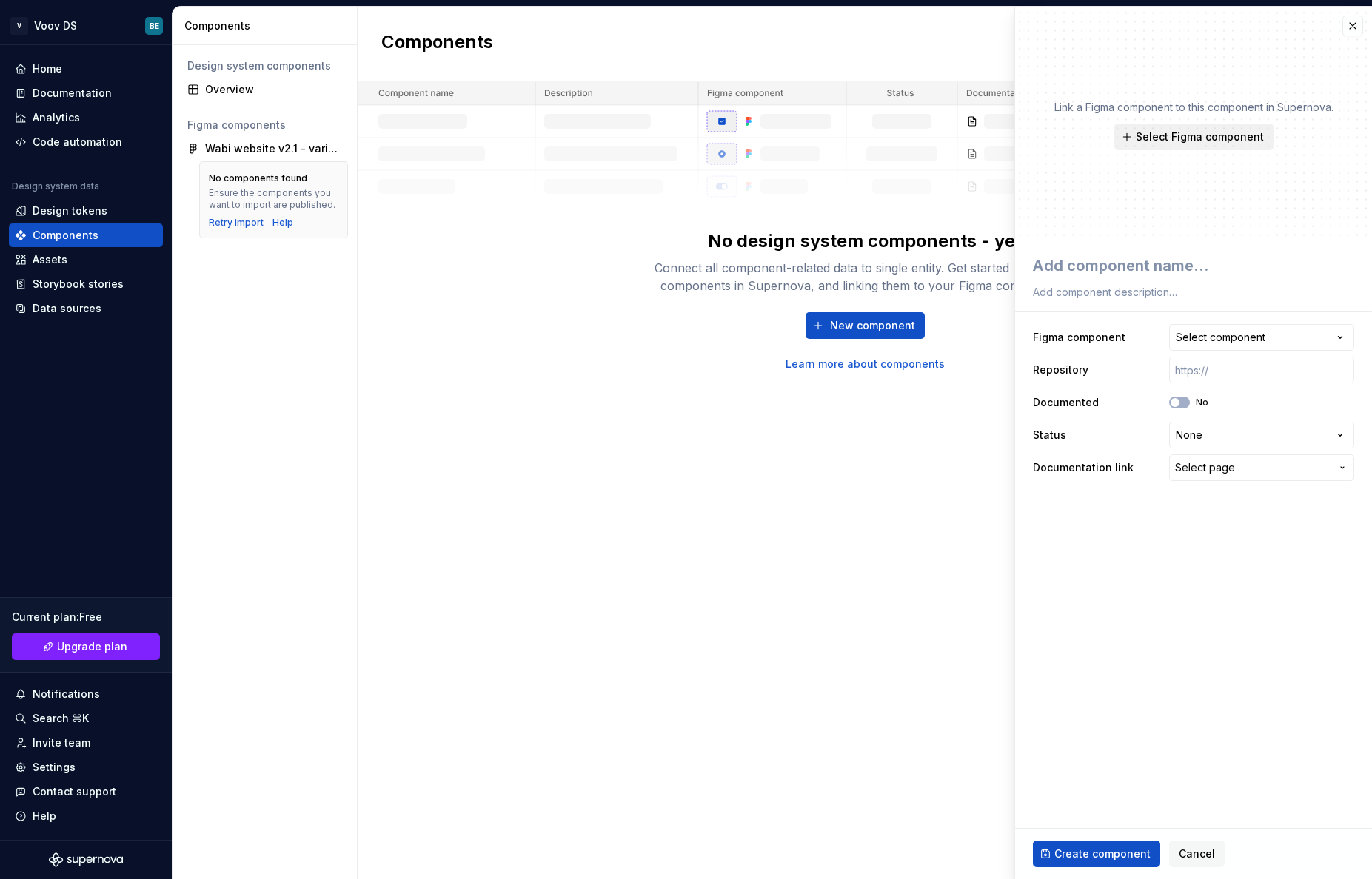
click at [1186, 126] on button "Select Figma component" at bounding box center [1194, 136] width 159 height 26
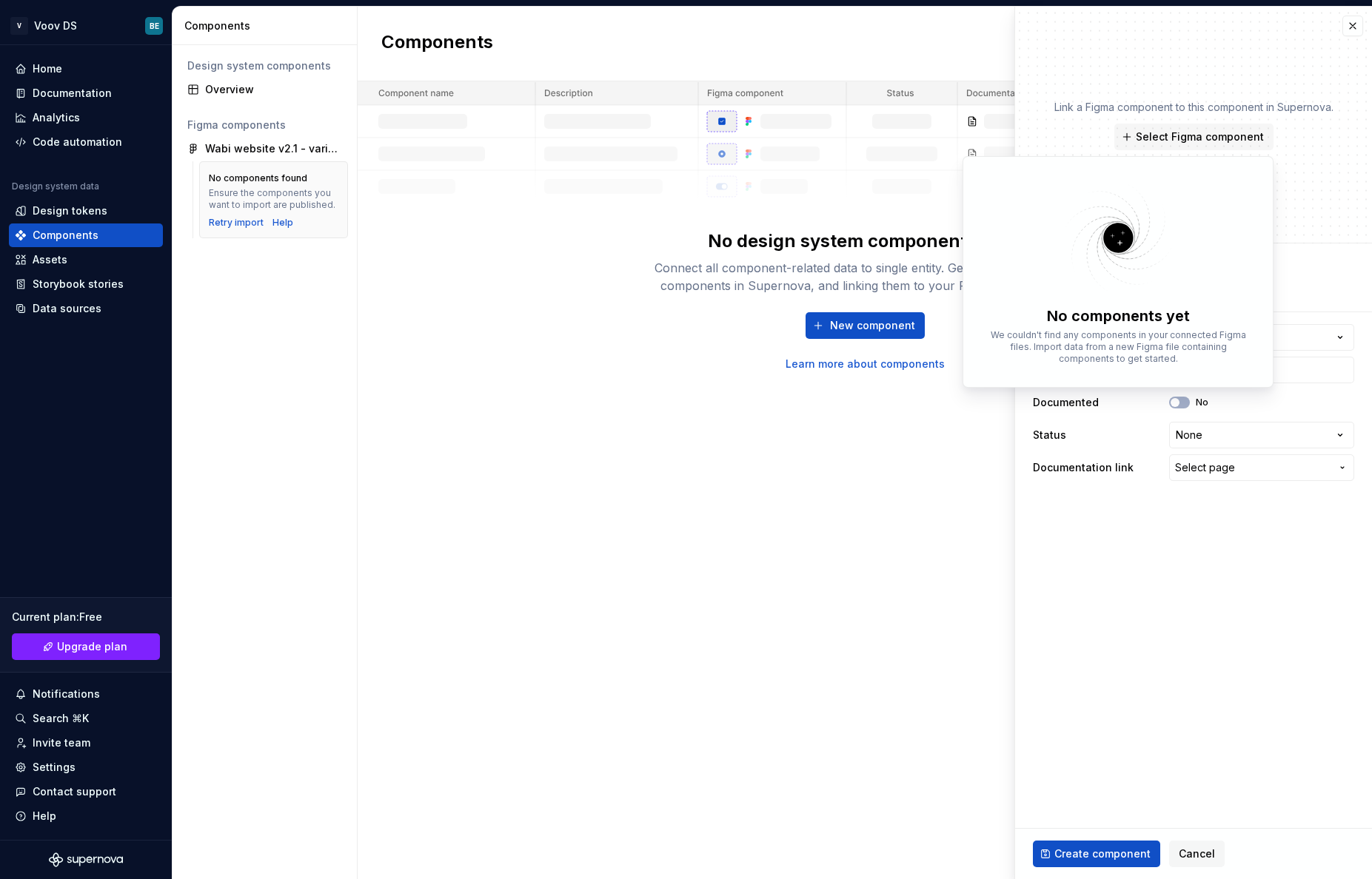
type textarea "*"
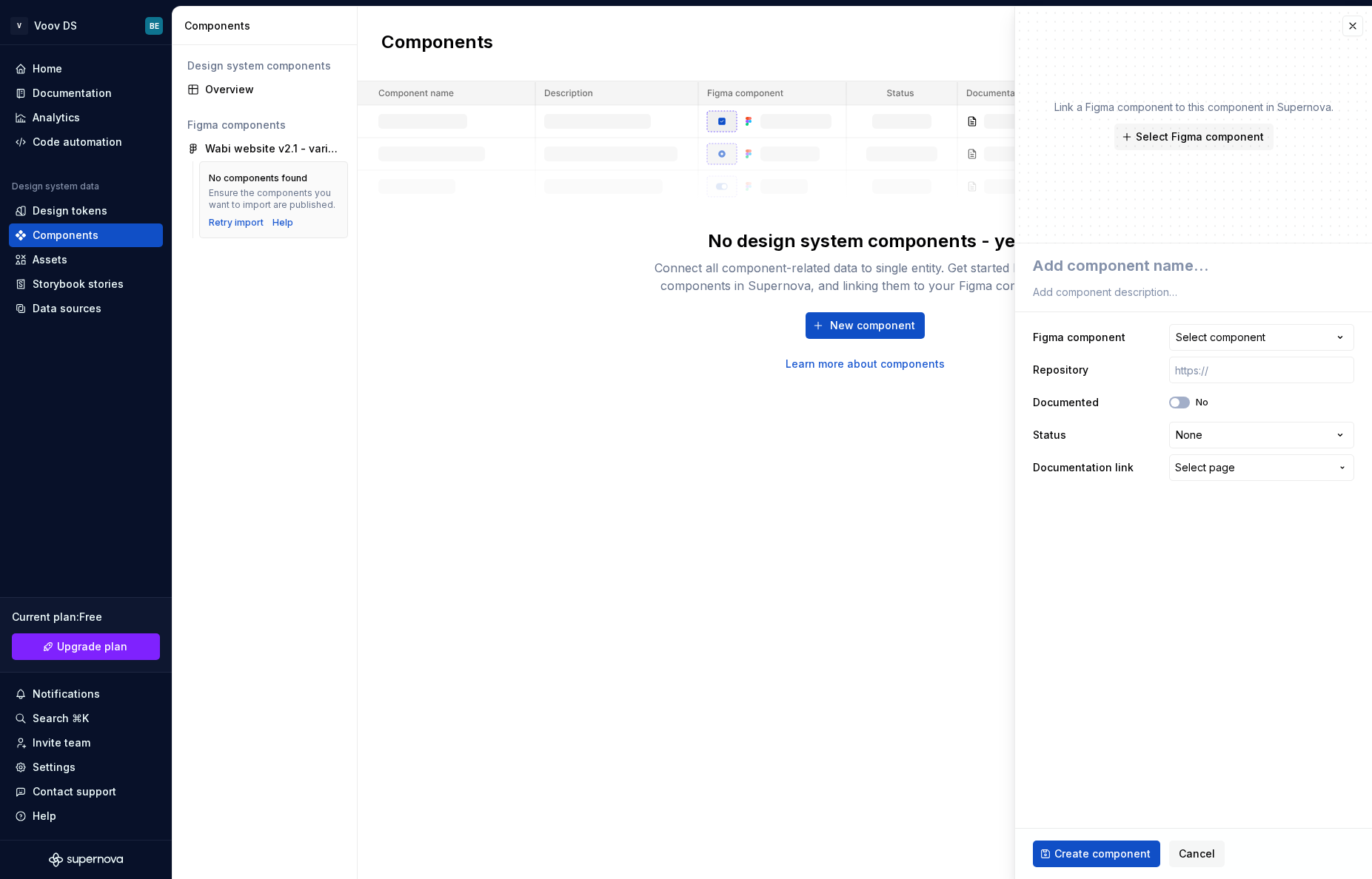
drag, startPoint x: 1223, startPoint y: 115, endPoint x: 1244, endPoint y: 107, distance: 22.5
click at [1225, 115] on div "Link a Figma component to this component in Supernova. Select Figma component" at bounding box center [1194, 125] width 279 height 50
click at [1354, 29] on button "button" at bounding box center [1352, 26] width 21 height 21
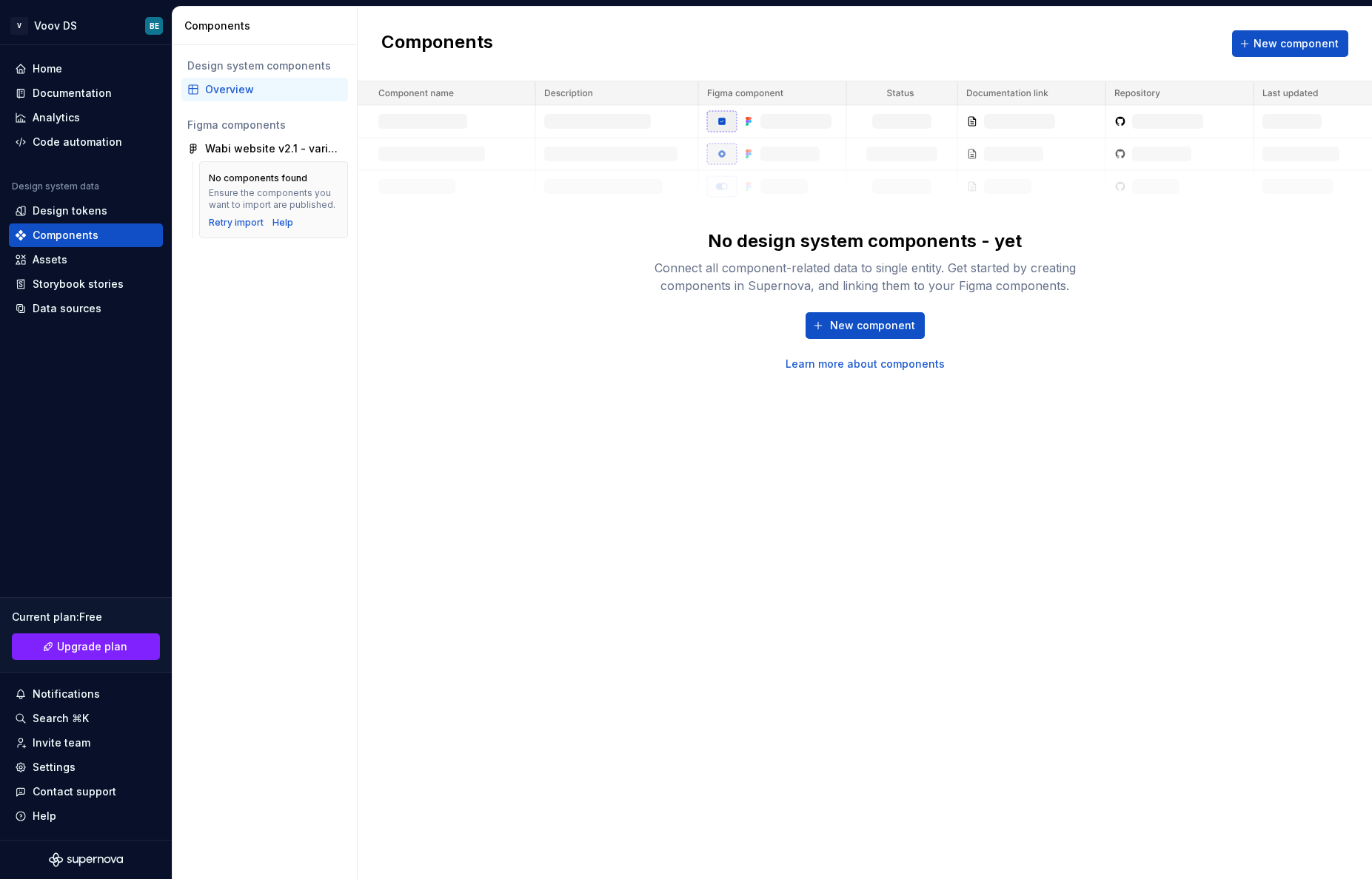
drag, startPoint x: 957, startPoint y: 582, endPoint x: 639, endPoint y: 380, distance: 376.7
click at [954, 581] on div "Components New component No design system components - yet Connect all componen…" at bounding box center [864, 442] width 1014 height 873
click at [288, 197] on div "Ensure the components you want to import are published." at bounding box center [273, 199] width 130 height 24
click at [92, 208] on div "Design tokens" at bounding box center [70, 211] width 75 height 15
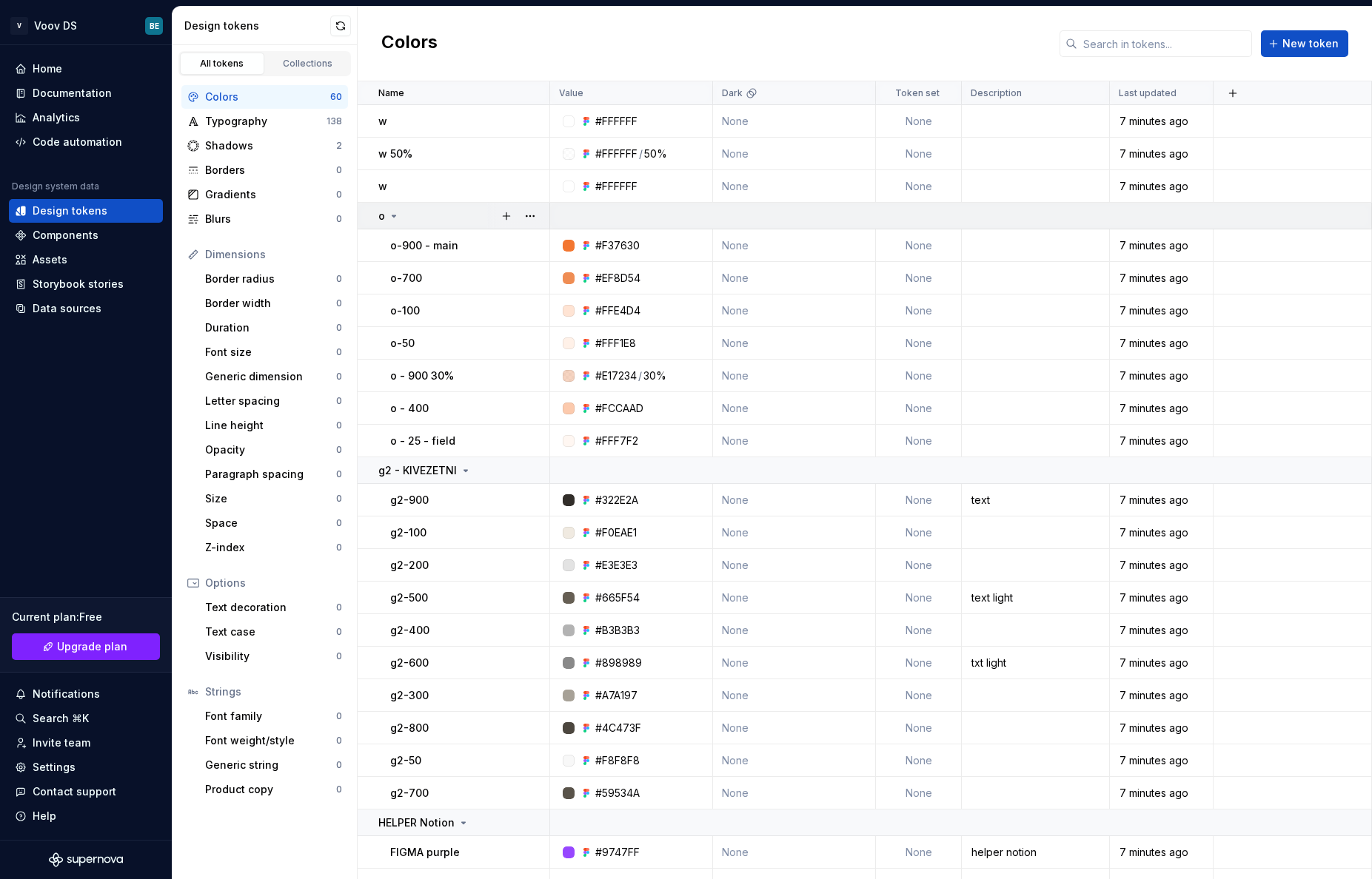
click at [392, 215] on icon at bounding box center [393, 216] width 12 height 12
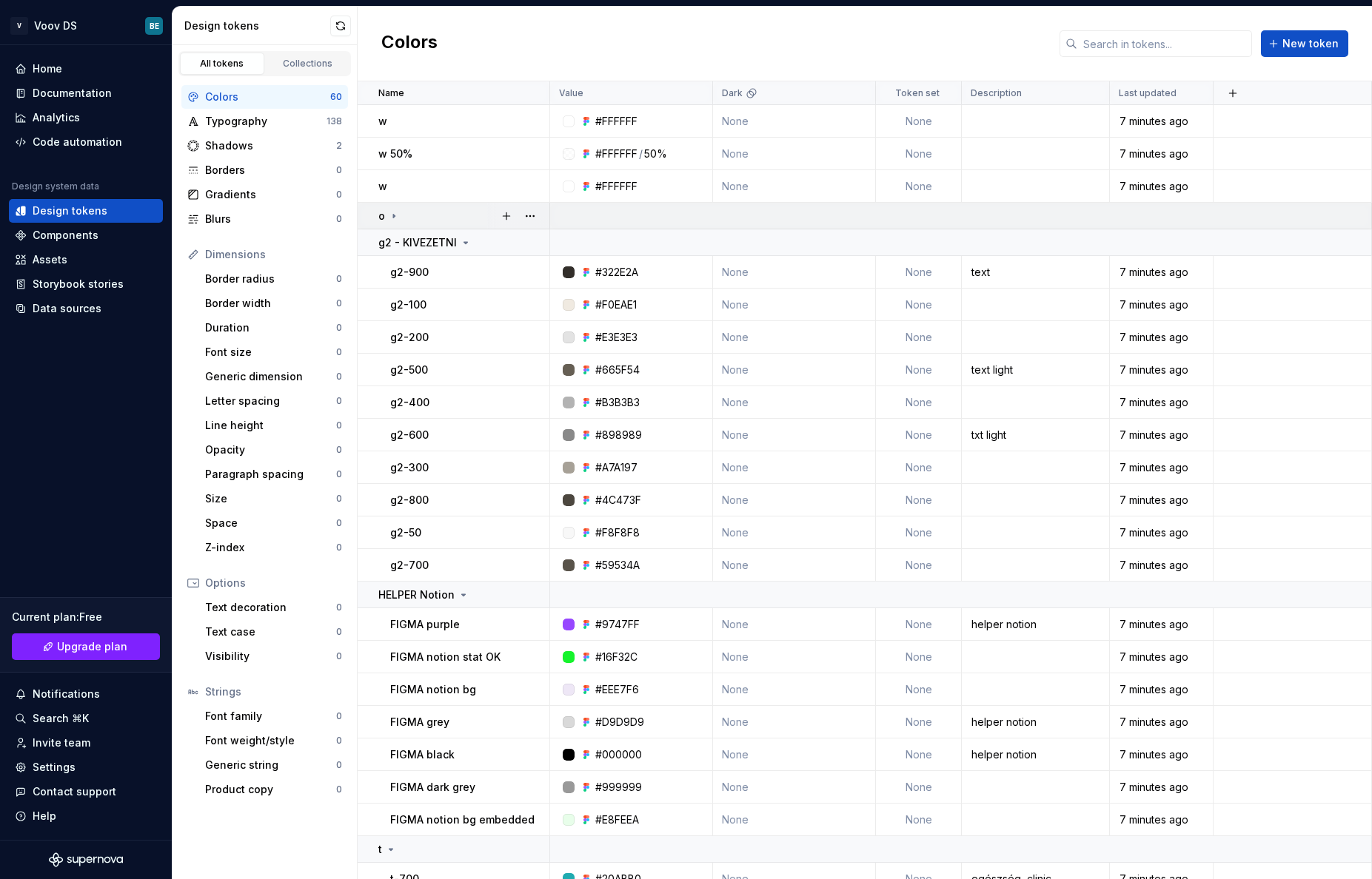
click at [392, 215] on icon at bounding box center [393, 216] width 12 height 12
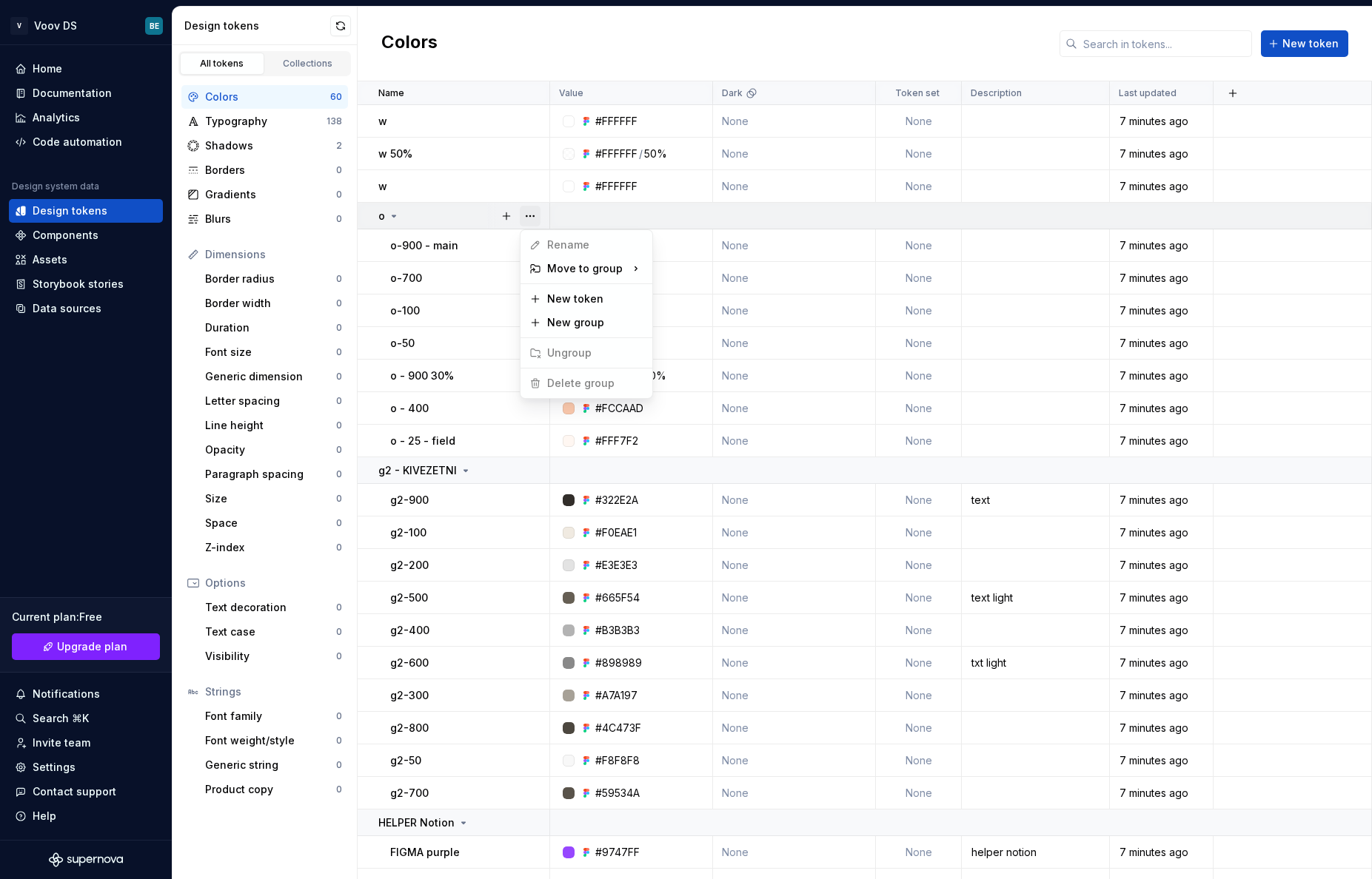
click at [528, 216] on button "button" at bounding box center [530, 216] width 21 height 21
click at [563, 208] on html "V Voov DS BE Home Documentation Analytics Code automation Design system data De…" at bounding box center [686, 439] width 1372 height 879
click at [271, 118] on div "Typography" at bounding box center [266, 121] width 122 height 15
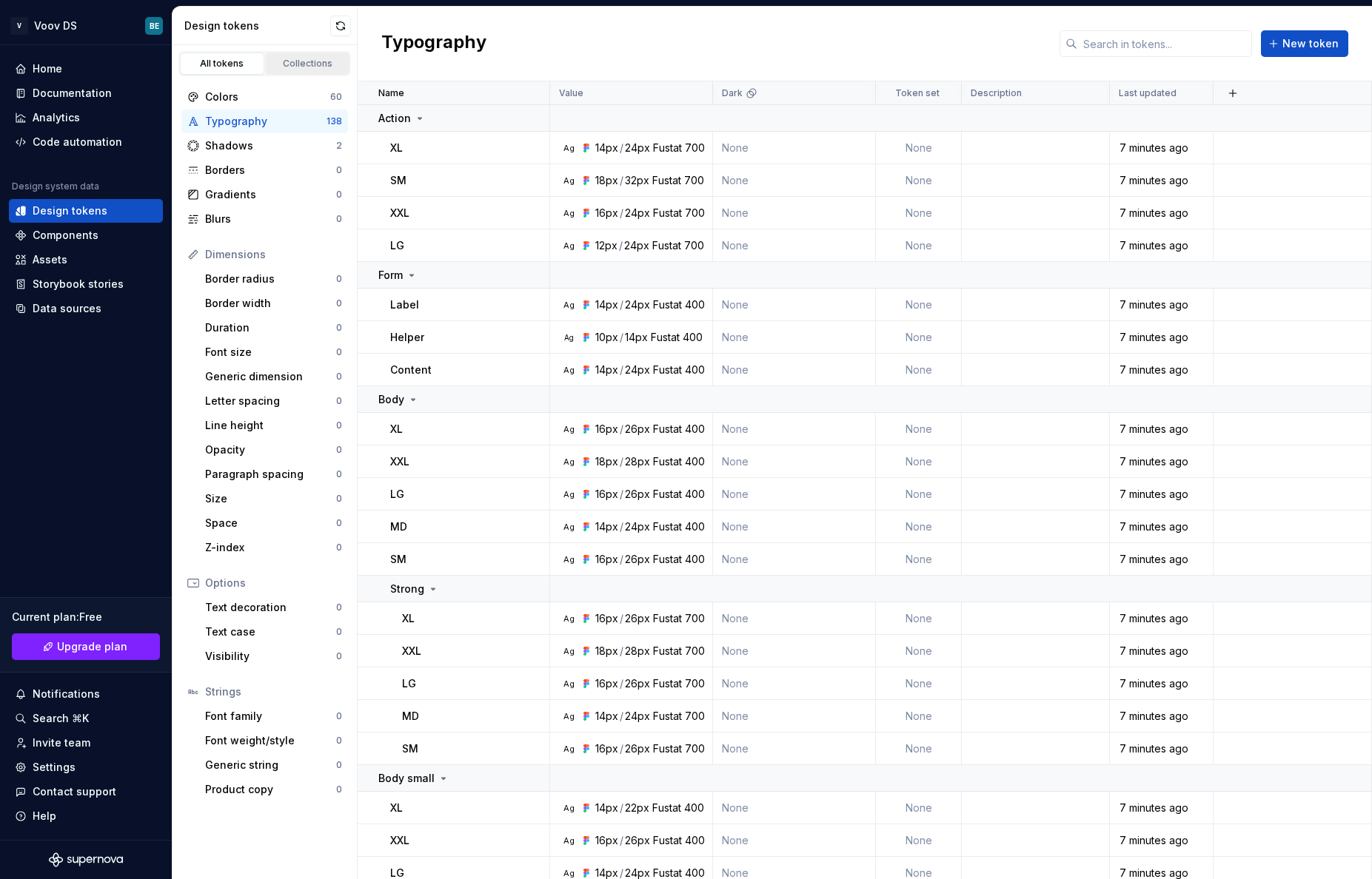
click at [299, 64] on div "Collections" at bounding box center [307, 64] width 74 height 12
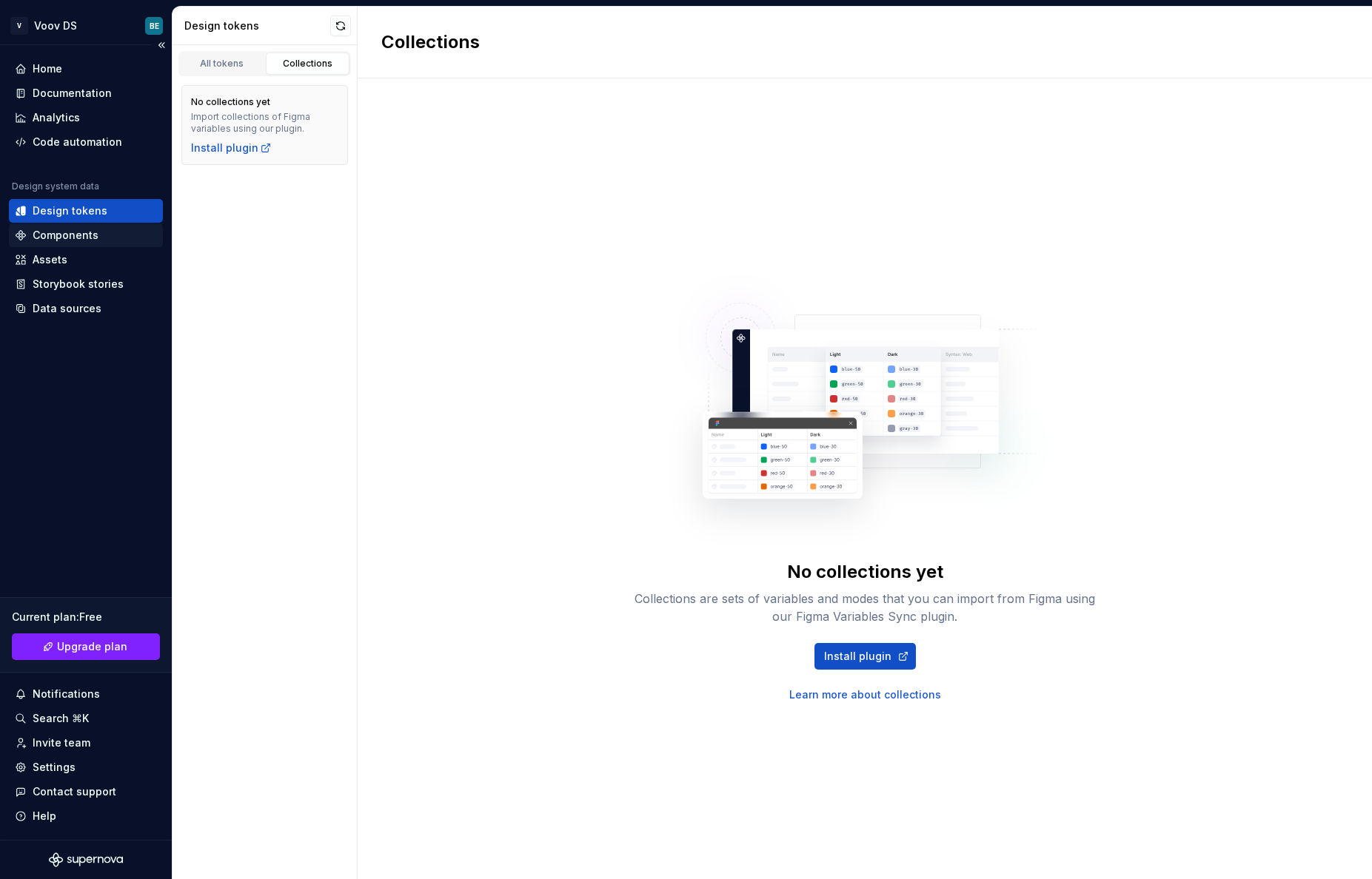
click at [59, 240] on div "Components" at bounding box center [65, 235] width 66 height 15
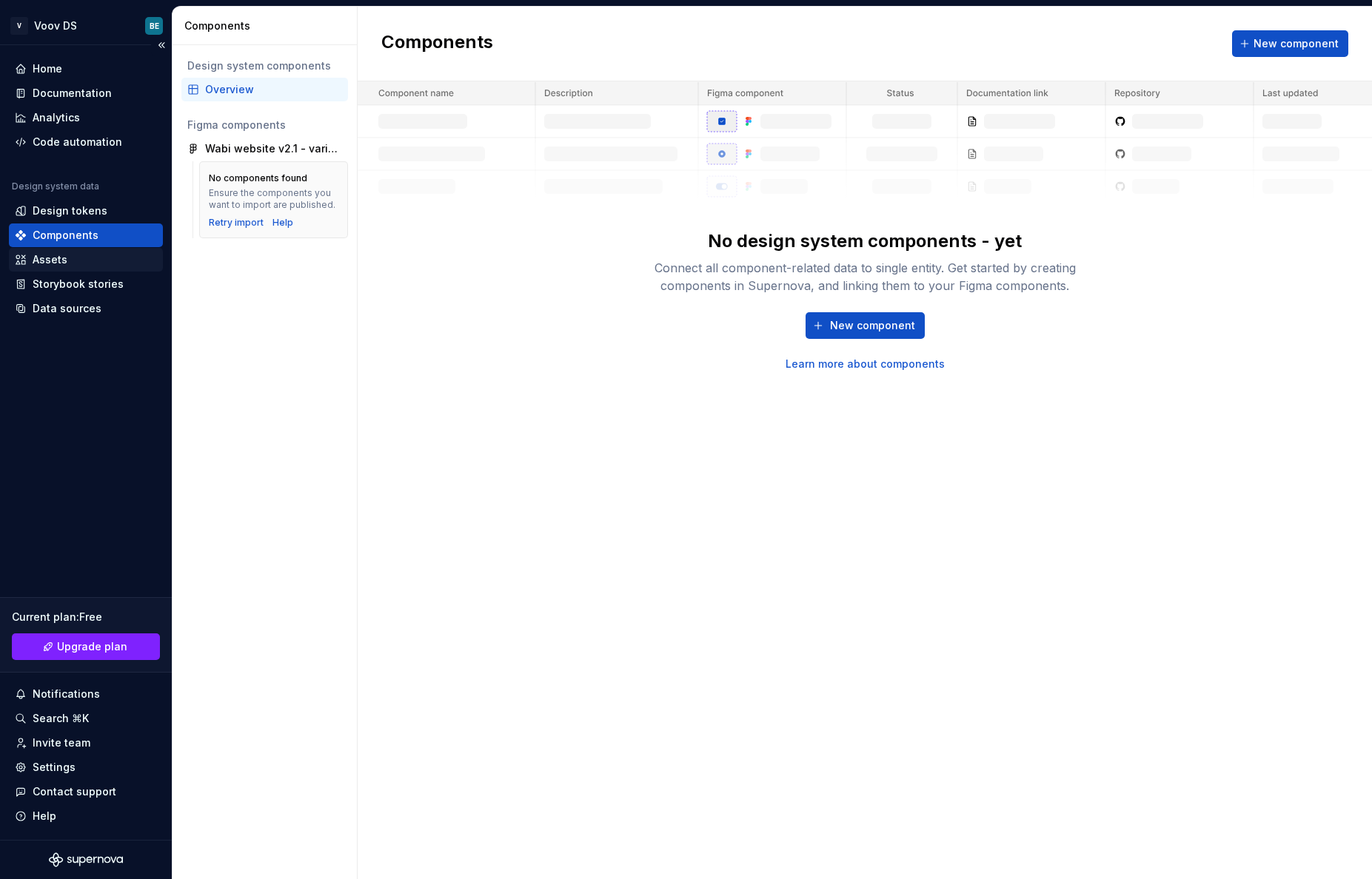
click at [68, 263] on div "Assets" at bounding box center [86, 259] width 142 height 15
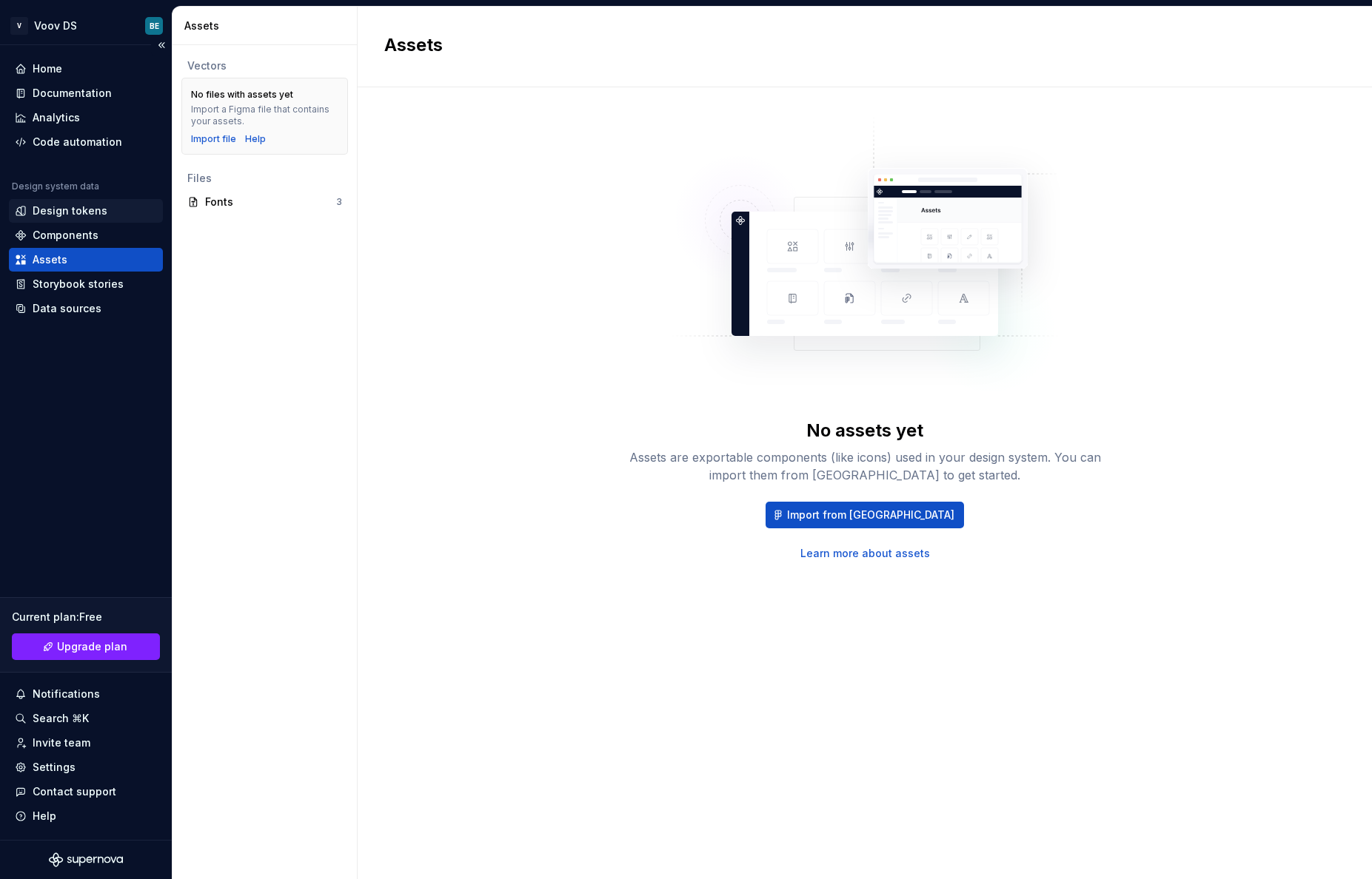
click at [65, 214] on div "Design tokens" at bounding box center [70, 211] width 75 height 15
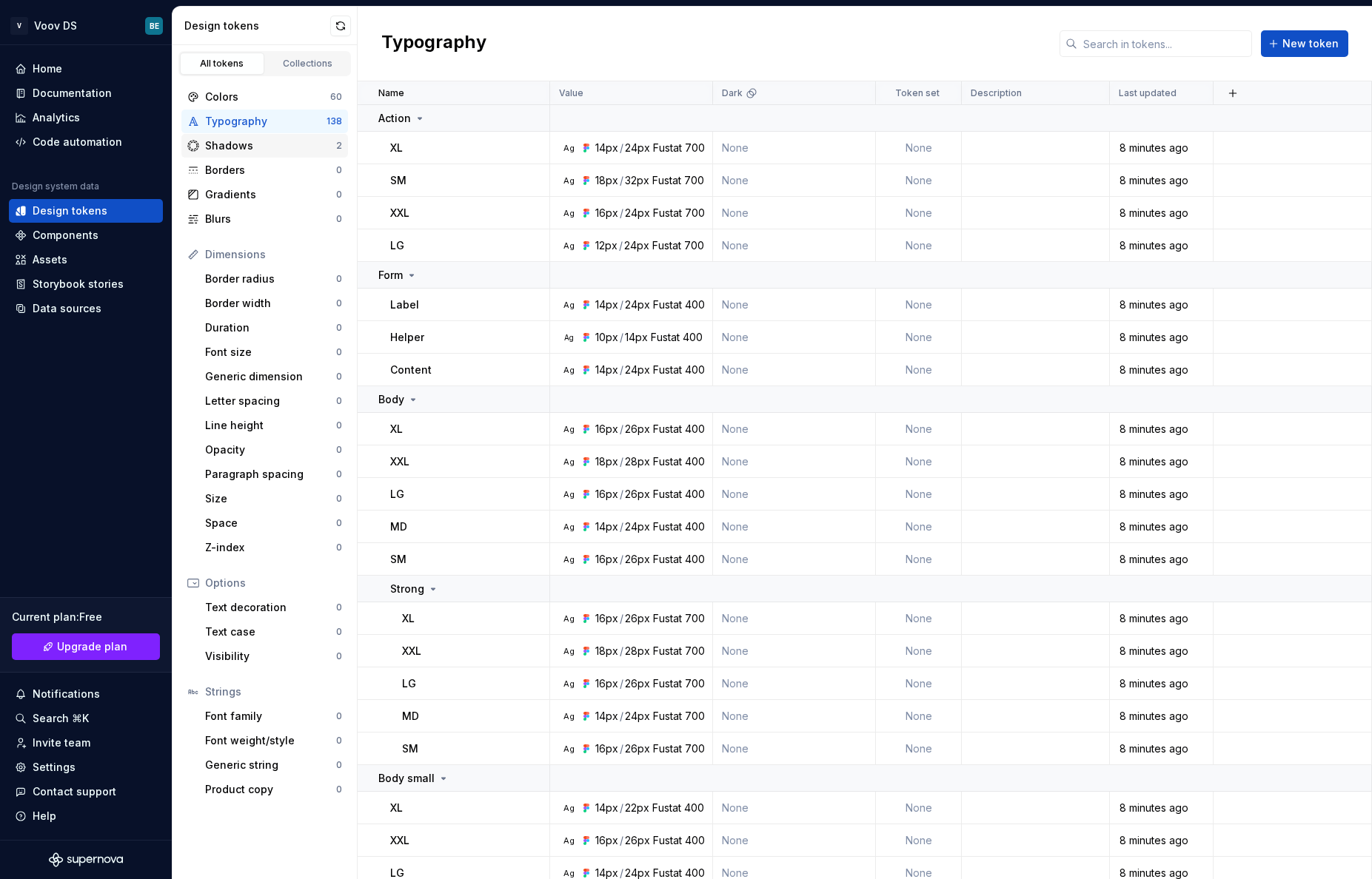
click at [234, 148] on div "Shadows" at bounding box center [271, 146] width 131 height 15
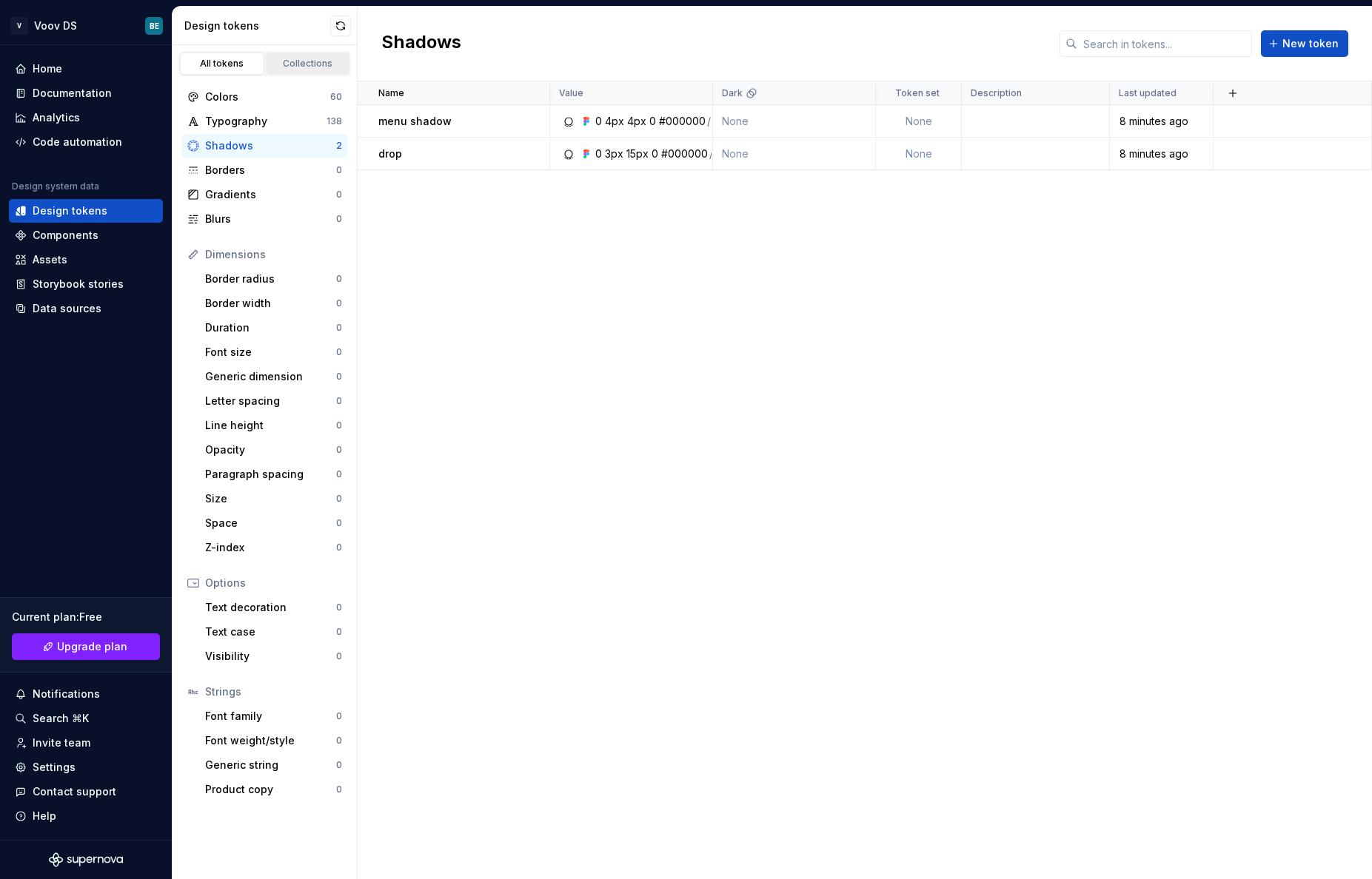
click at [305, 72] on link "Collections" at bounding box center [308, 64] width 84 height 22
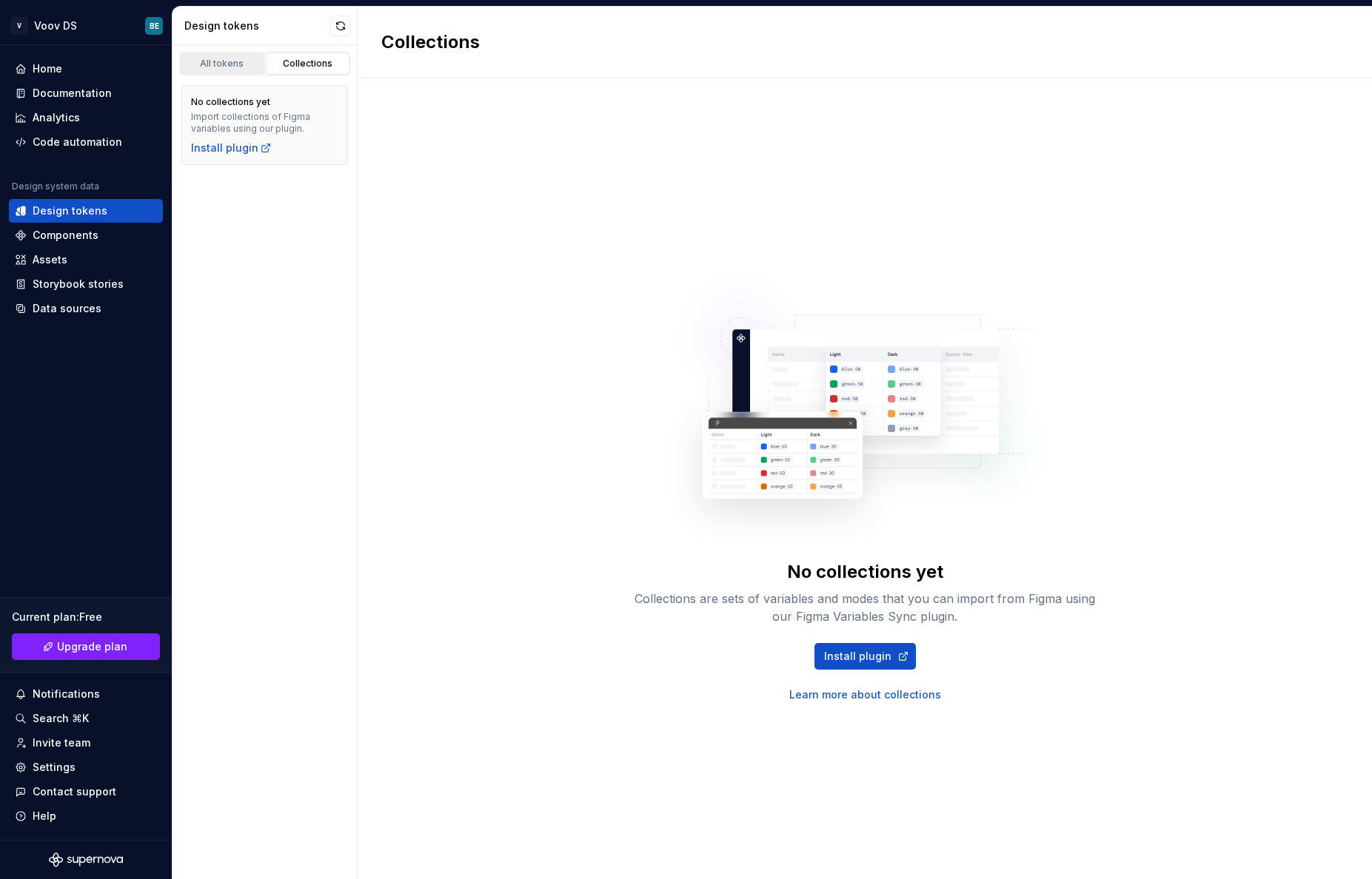
click at [229, 59] on div "All tokens" at bounding box center [222, 64] width 74 height 12
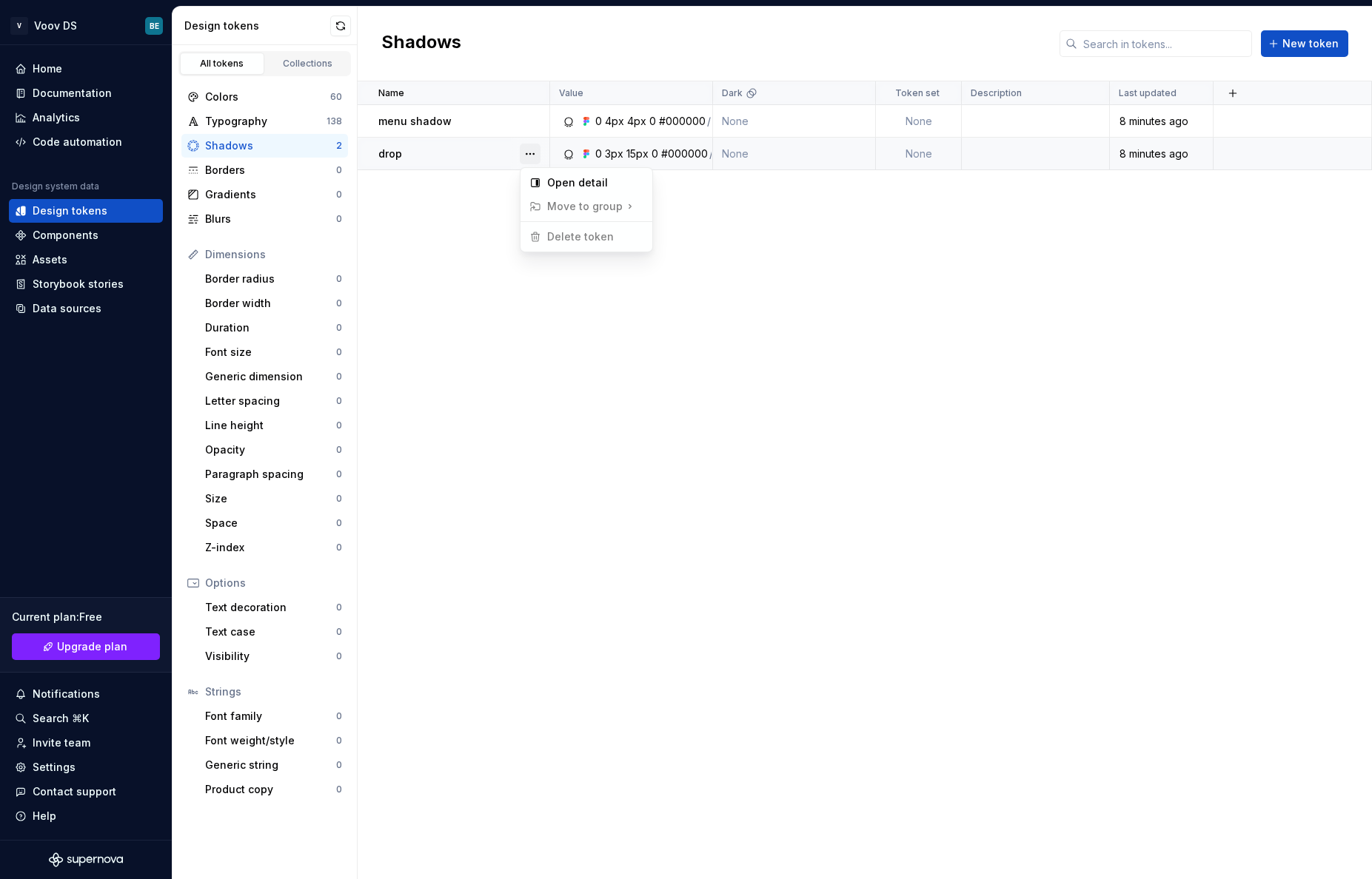
click at [532, 154] on button "button" at bounding box center [530, 154] width 21 height 21
click at [571, 183] on div "Open detail" at bounding box center [594, 182] width 96 height 15
click at [531, 154] on button "button" at bounding box center [530, 154] width 21 height 21
click at [563, 191] on div "Open detail" at bounding box center [587, 183] width 126 height 24
click at [235, 119] on div "Typography" at bounding box center [266, 121] width 122 height 15
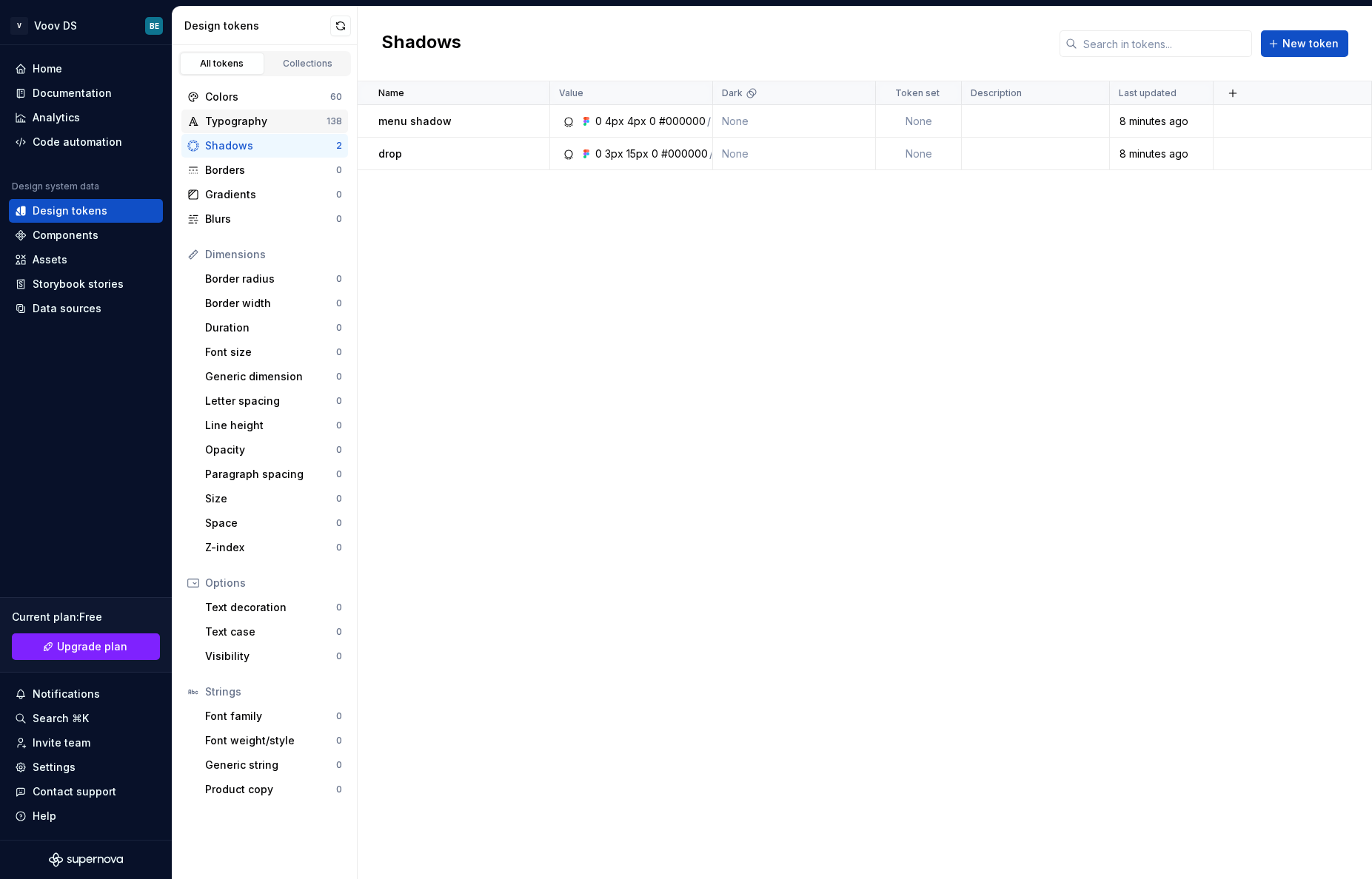
click at [285, 122] on div "Typography" at bounding box center [266, 121] width 122 height 15
click at [236, 94] on div "Colors" at bounding box center [267, 97] width 125 height 15
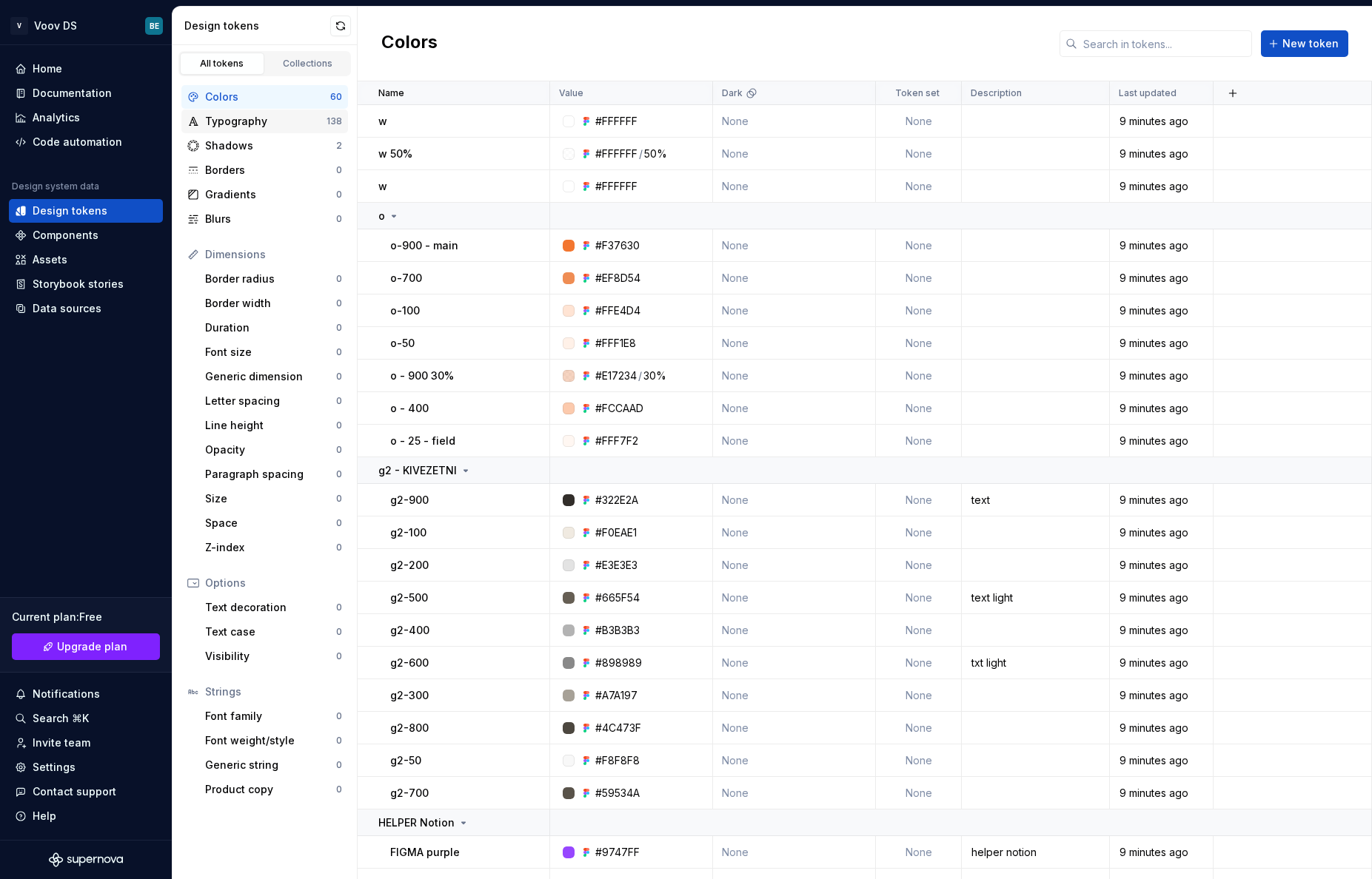
click at [244, 125] on div "Typography" at bounding box center [266, 121] width 122 height 15
click at [254, 126] on div "Typography" at bounding box center [266, 121] width 122 height 15
click at [258, 119] on div "Typography" at bounding box center [266, 121] width 122 height 15
click at [76, 99] on div "Documentation" at bounding box center [72, 93] width 80 height 15
click at [463, 469] on icon at bounding box center [466, 470] width 12 height 12
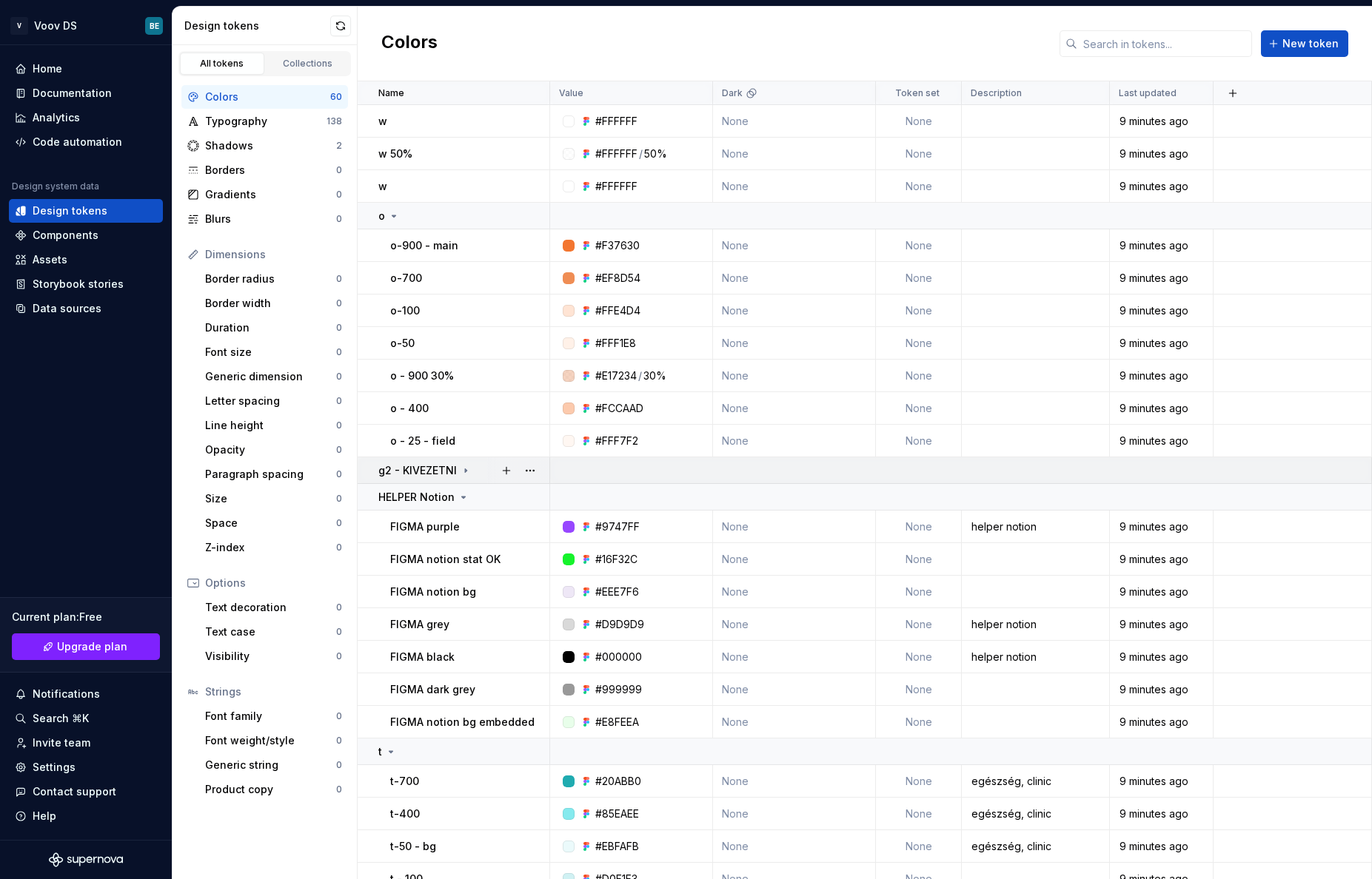
click at [465, 469] on icon at bounding box center [466, 470] width 2 height 4
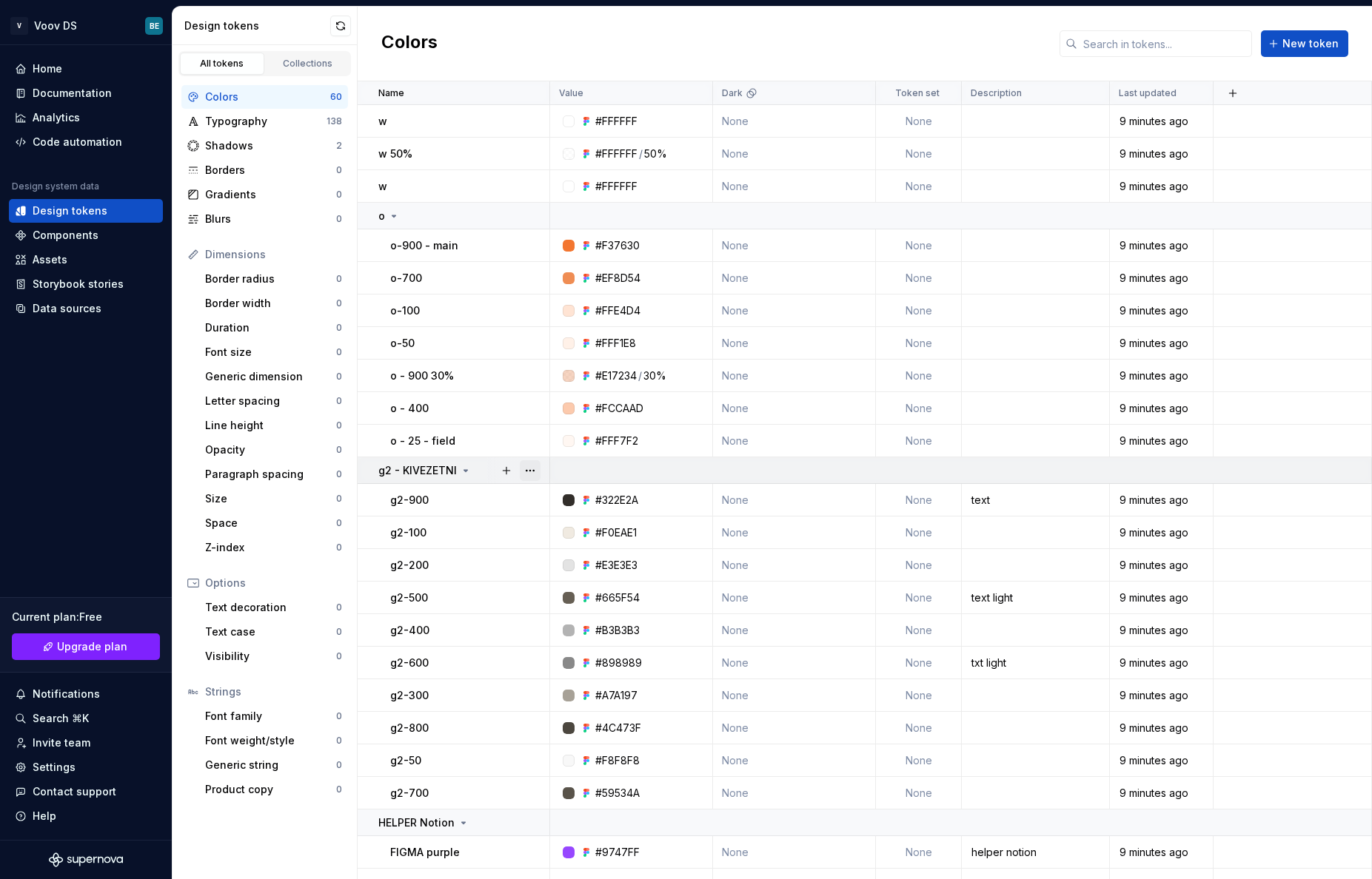
click at [532, 468] on button "button" at bounding box center [530, 471] width 21 height 21
click at [1202, 466] on html "V Voov DS BE Home Documentation Analytics Code automation Design system data De…" at bounding box center [686, 439] width 1372 height 879
